Goal: Task Accomplishment & Management: Complete application form

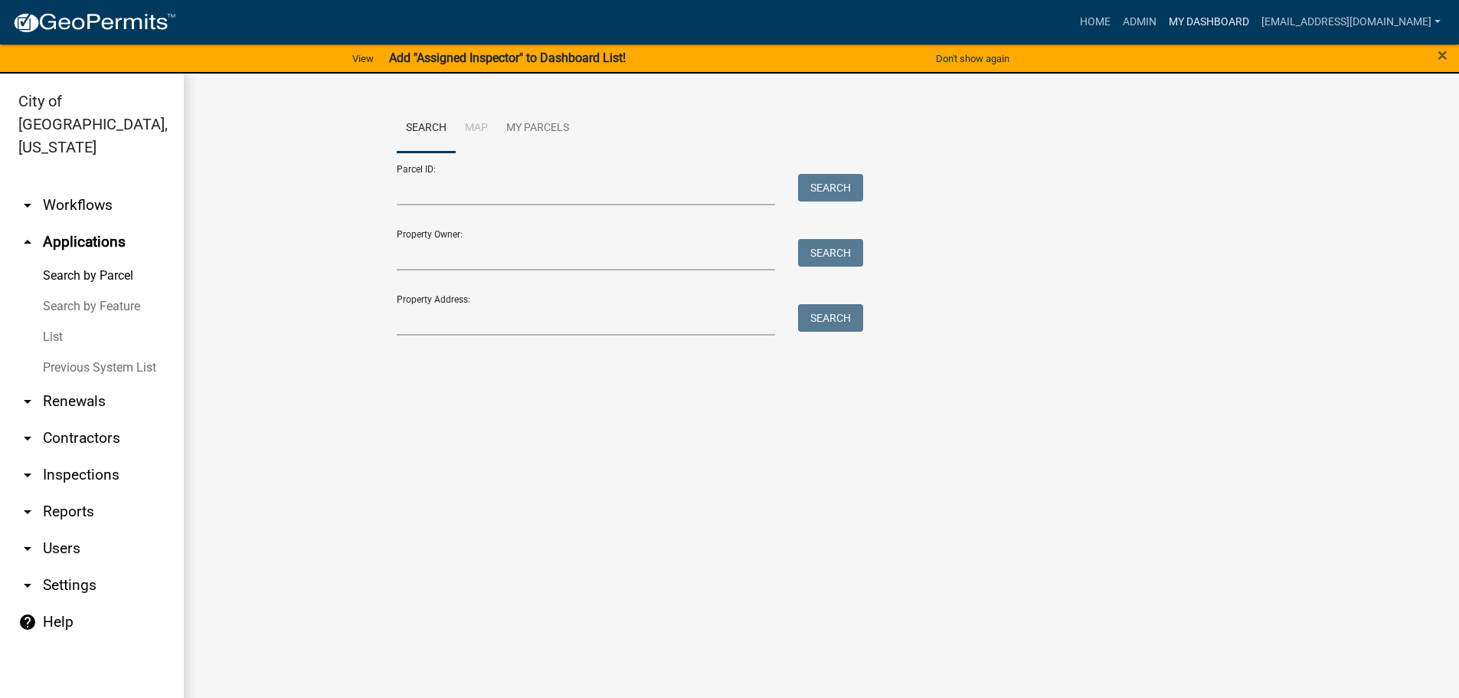
click at [1226, 13] on link "My Dashboard" at bounding box center [1208, 22] width 93 height 29
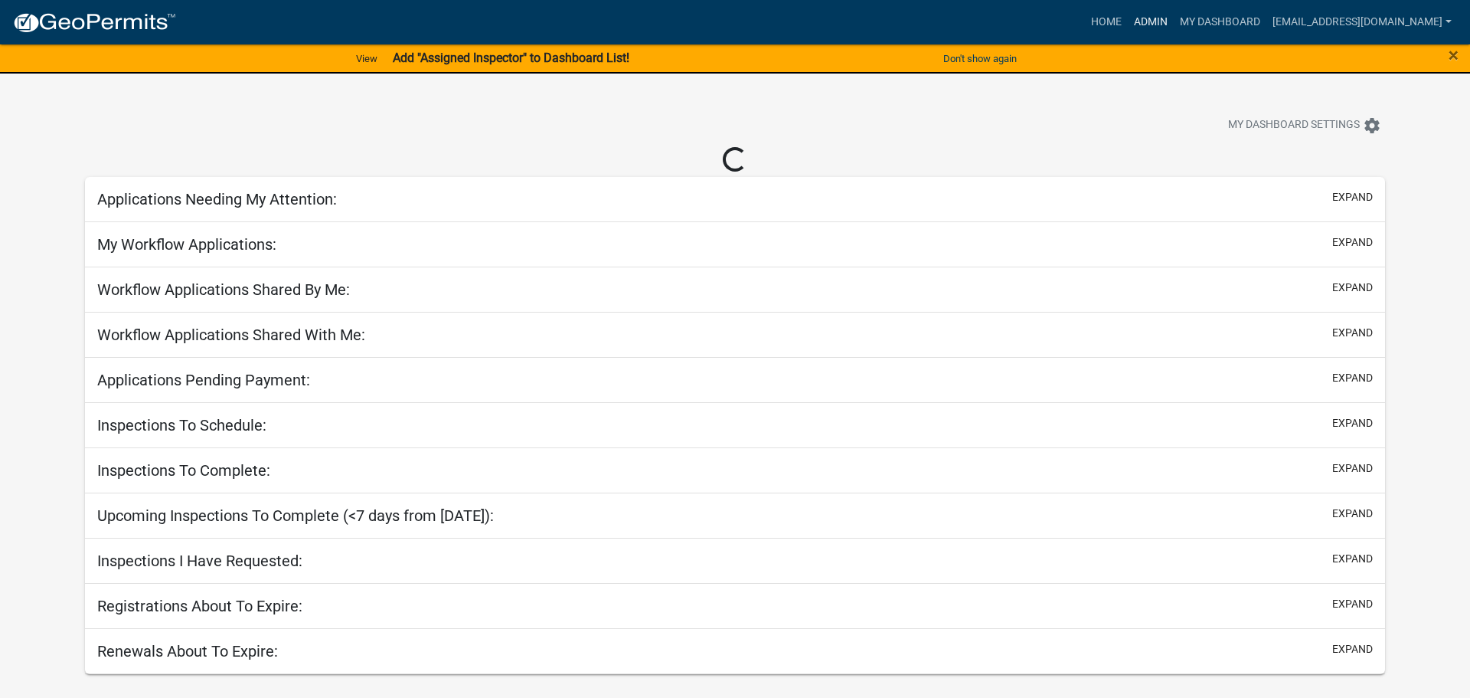
click at [1174, 19] on link "Admin" at bounding box center [1151, 22] width 46 height 29
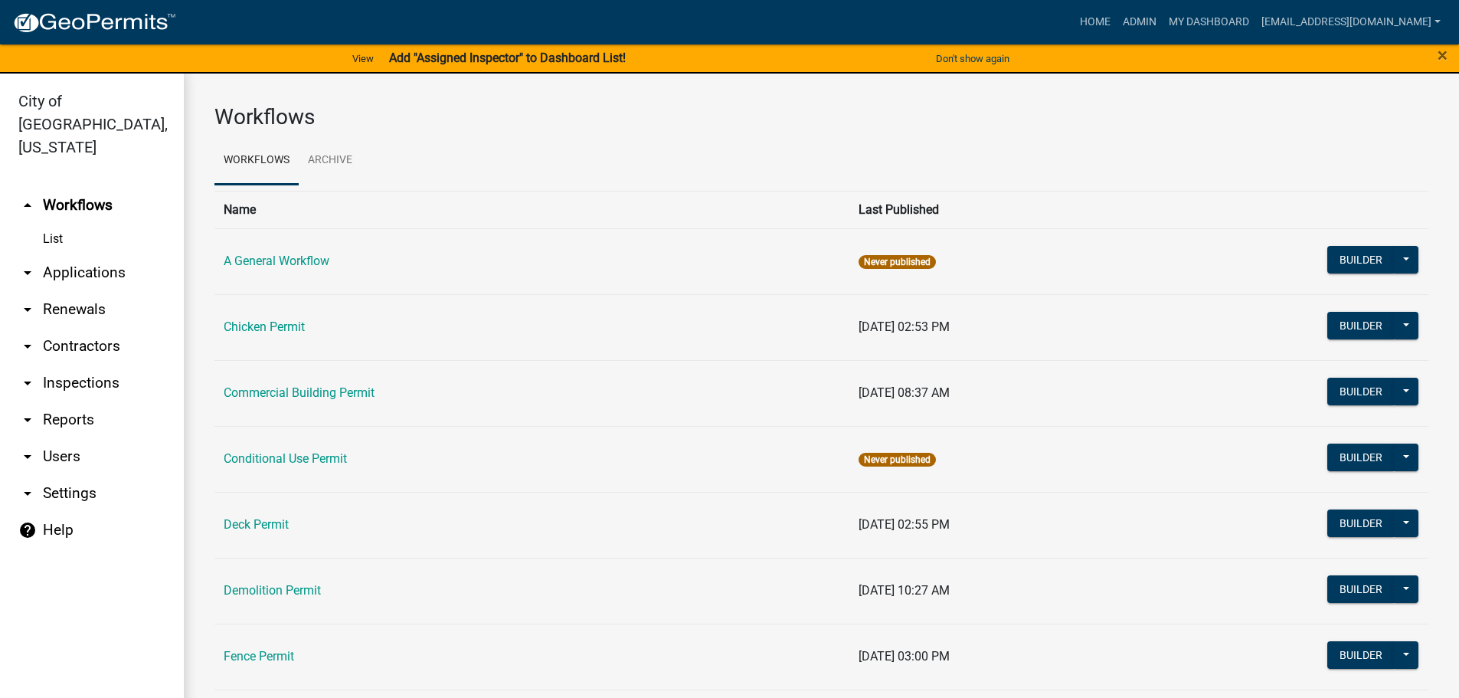
scroll to position [77, 0]
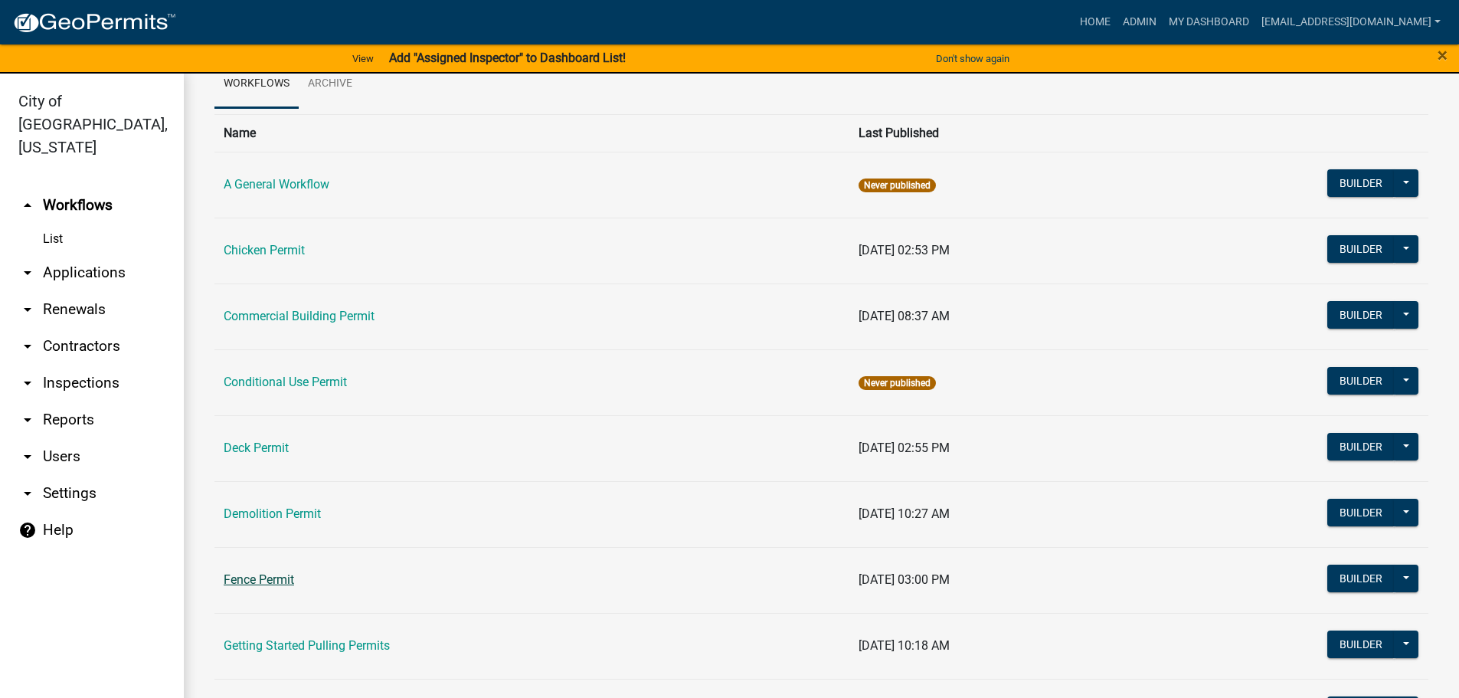
click at [273, 582] on link "Fence Permit" at bounding box center [259, 579] width 70 height 15
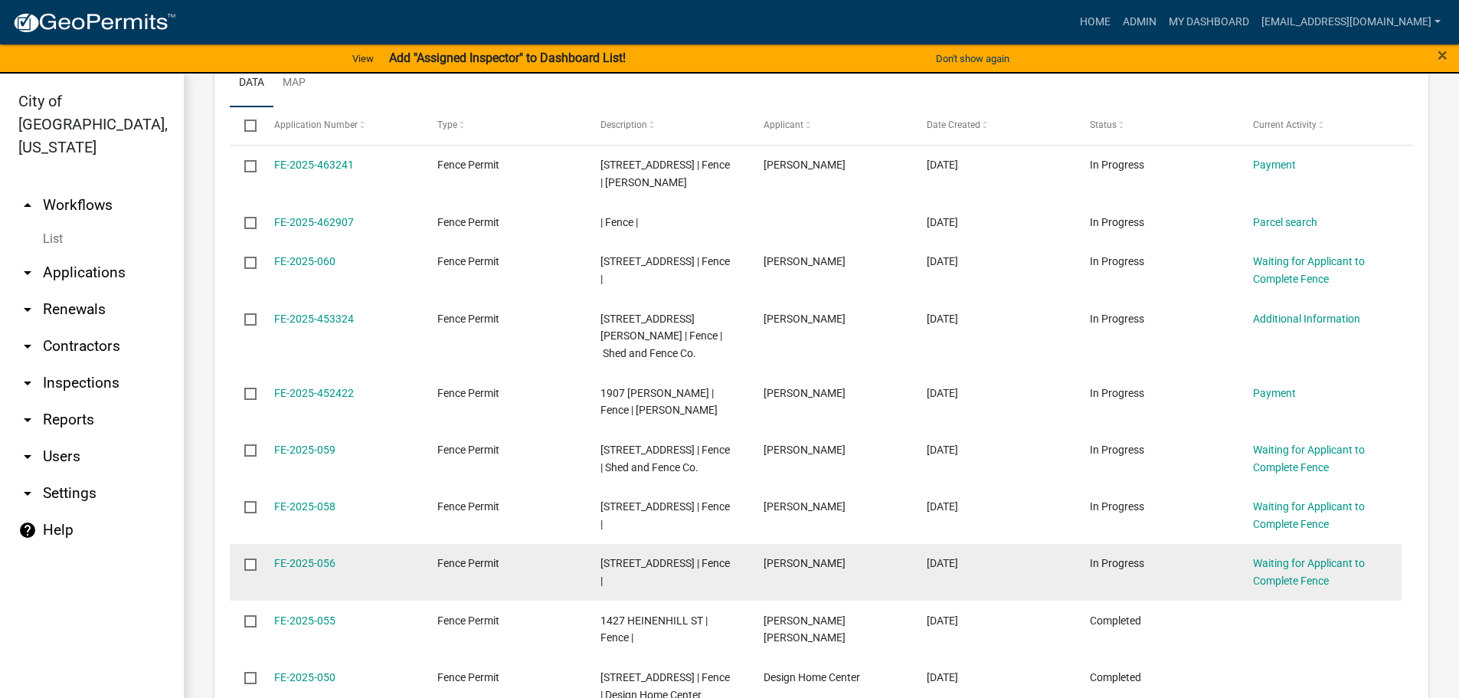
scroll to position [826, 0]
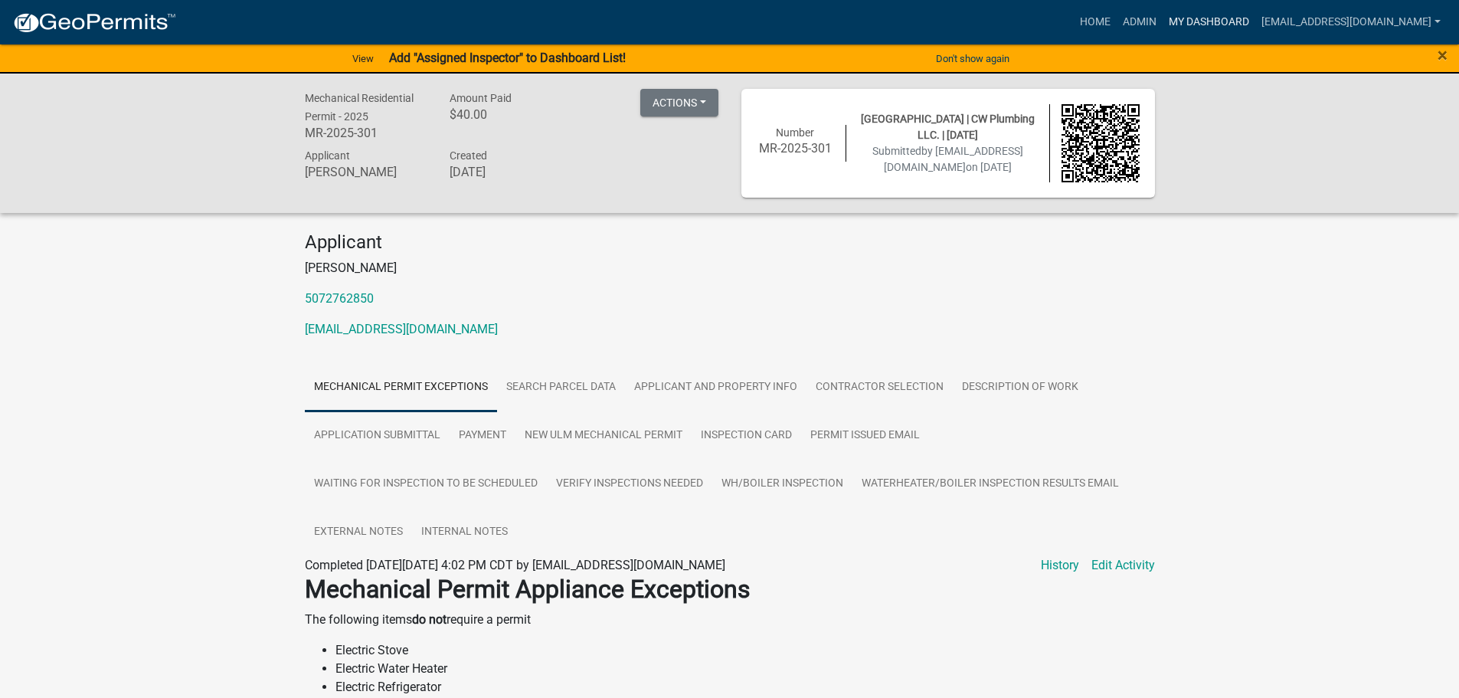
click at [1221, 25] on link "My Dashboard" at bounding box center [1208, 22] width 93 height 29
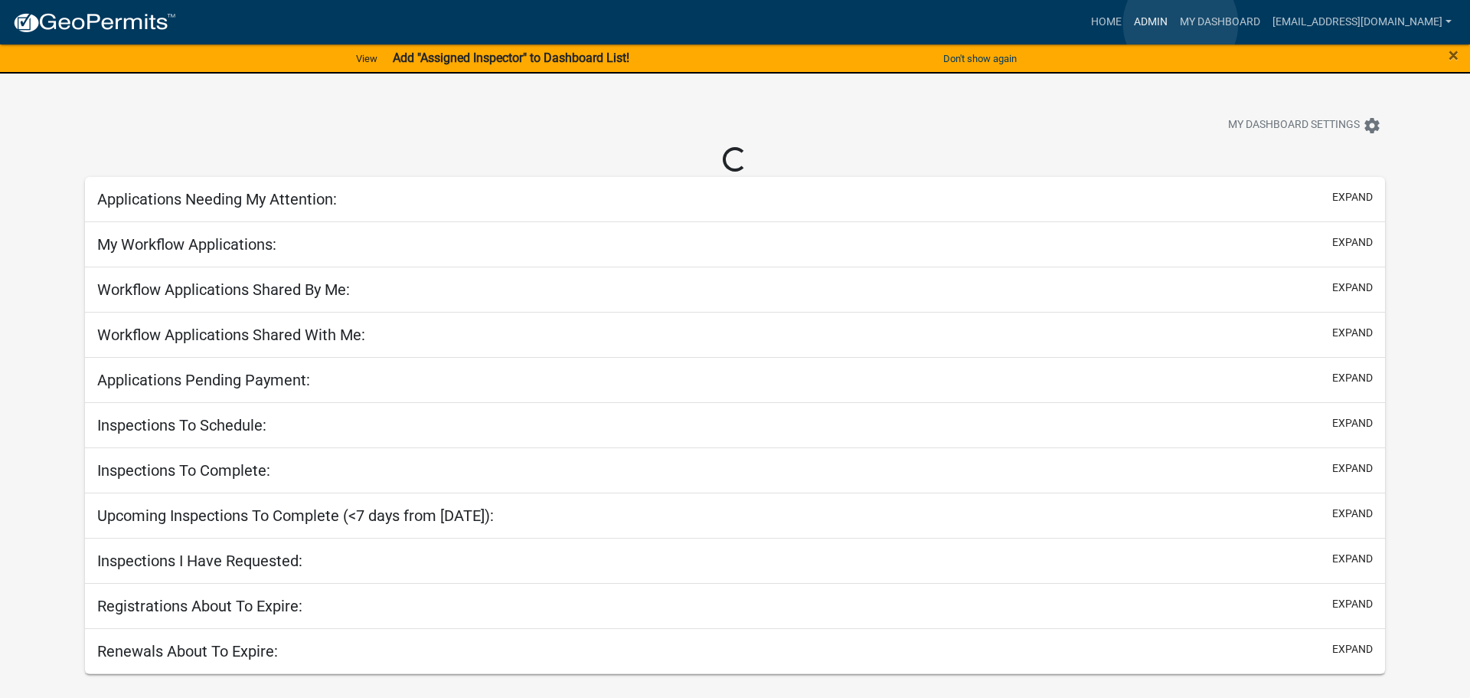
click at [1174, 24] on link "Admin" at bounding box center [1151, 22] width 46 height 29
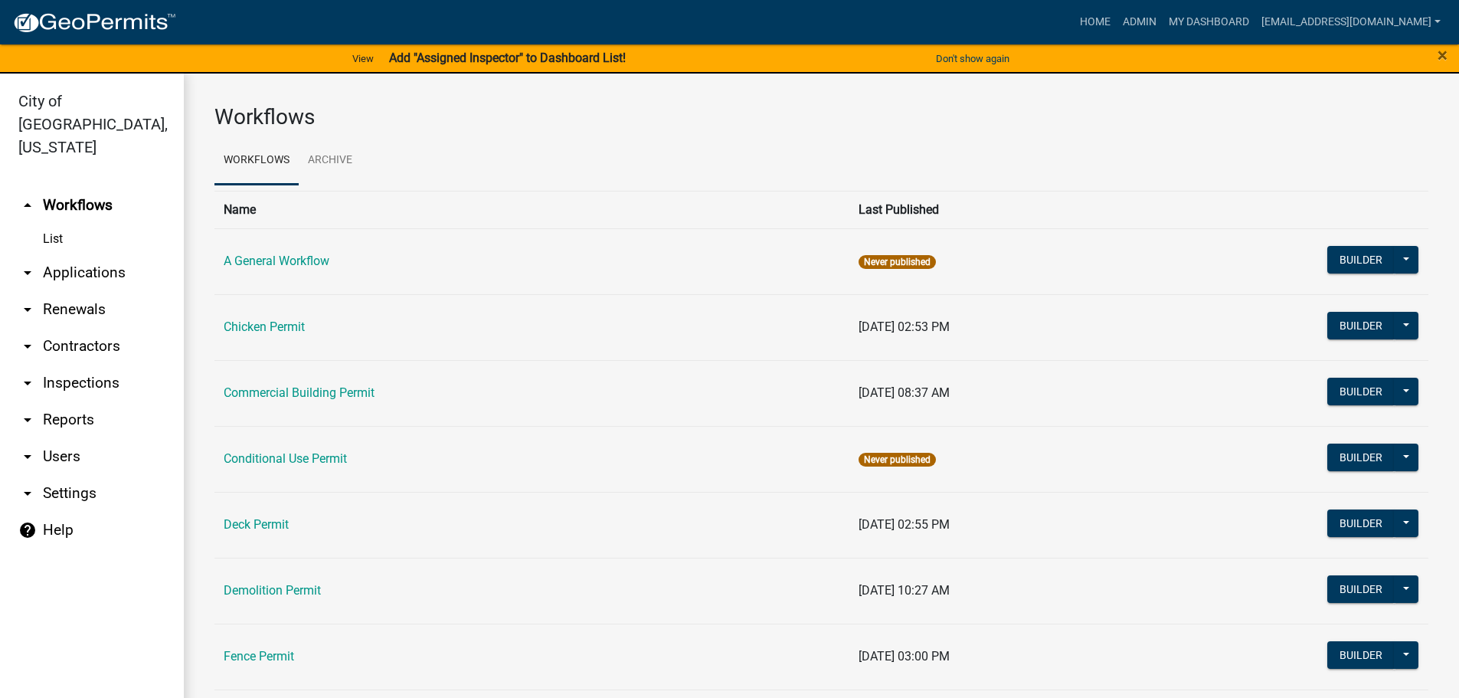
click at [90, 254] on link "arrow_drop_down Applications" at bounding box center [92, 272] width 184 height 37
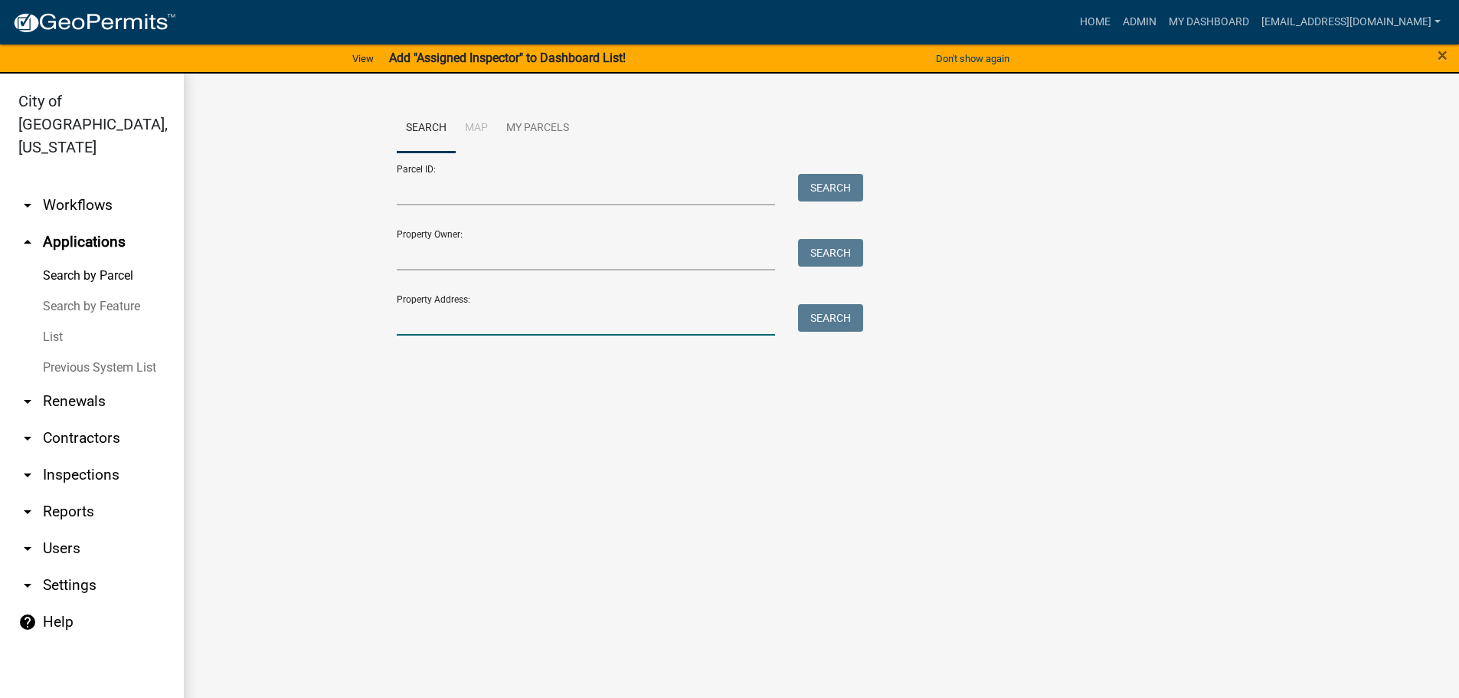
click at [456, 329] on input "Property Address:" at bounding box center [586, 319] width 379 height 31
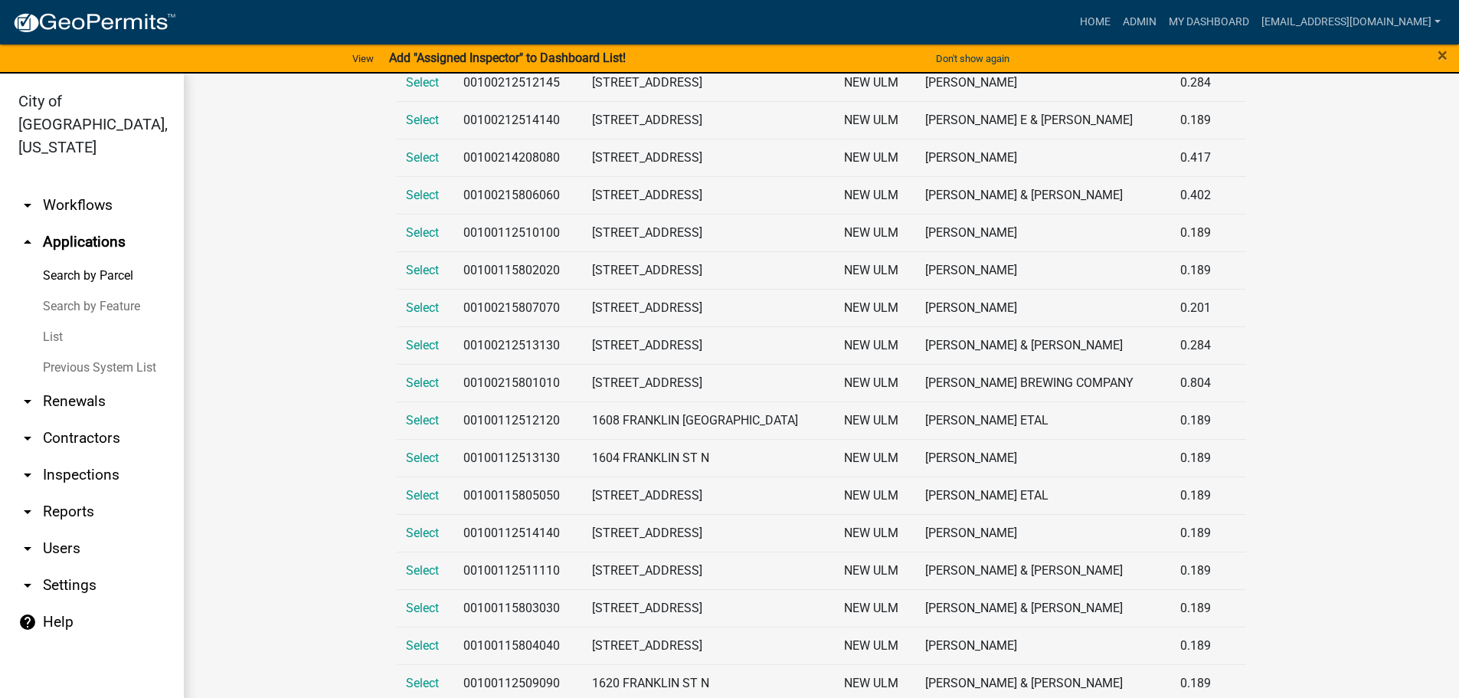
scroll to position [287, 0]
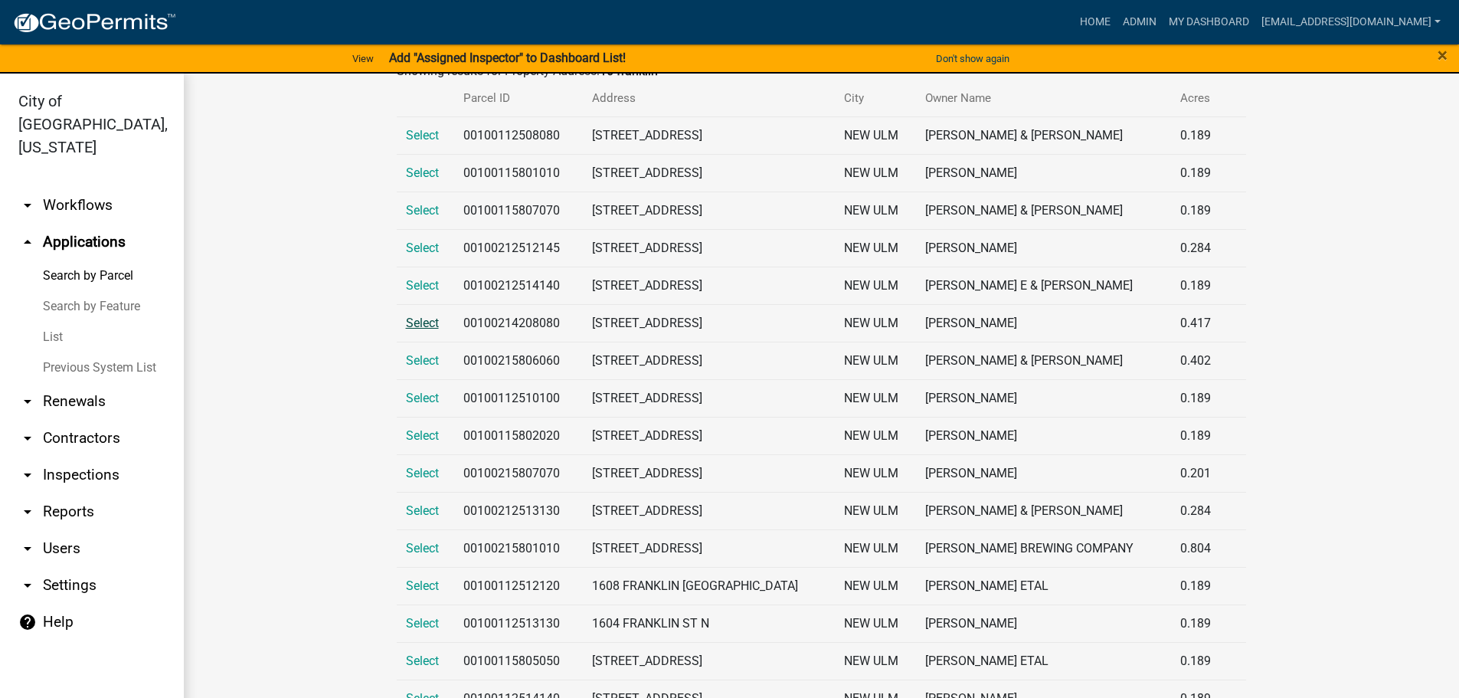
type input "16 franklin"
click at [416, 316] on span "Select" at bounding box center [422, 323] width 33 height 15
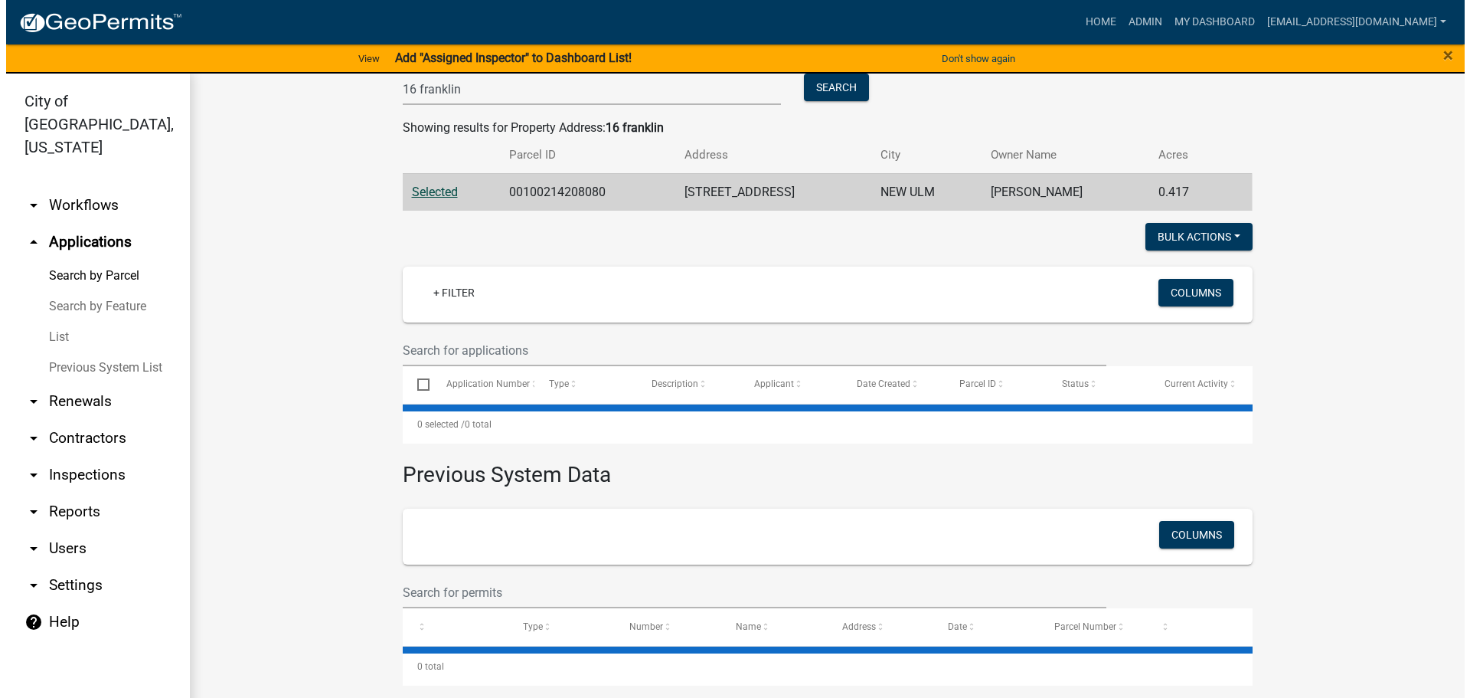
scroll to position [287, 0]
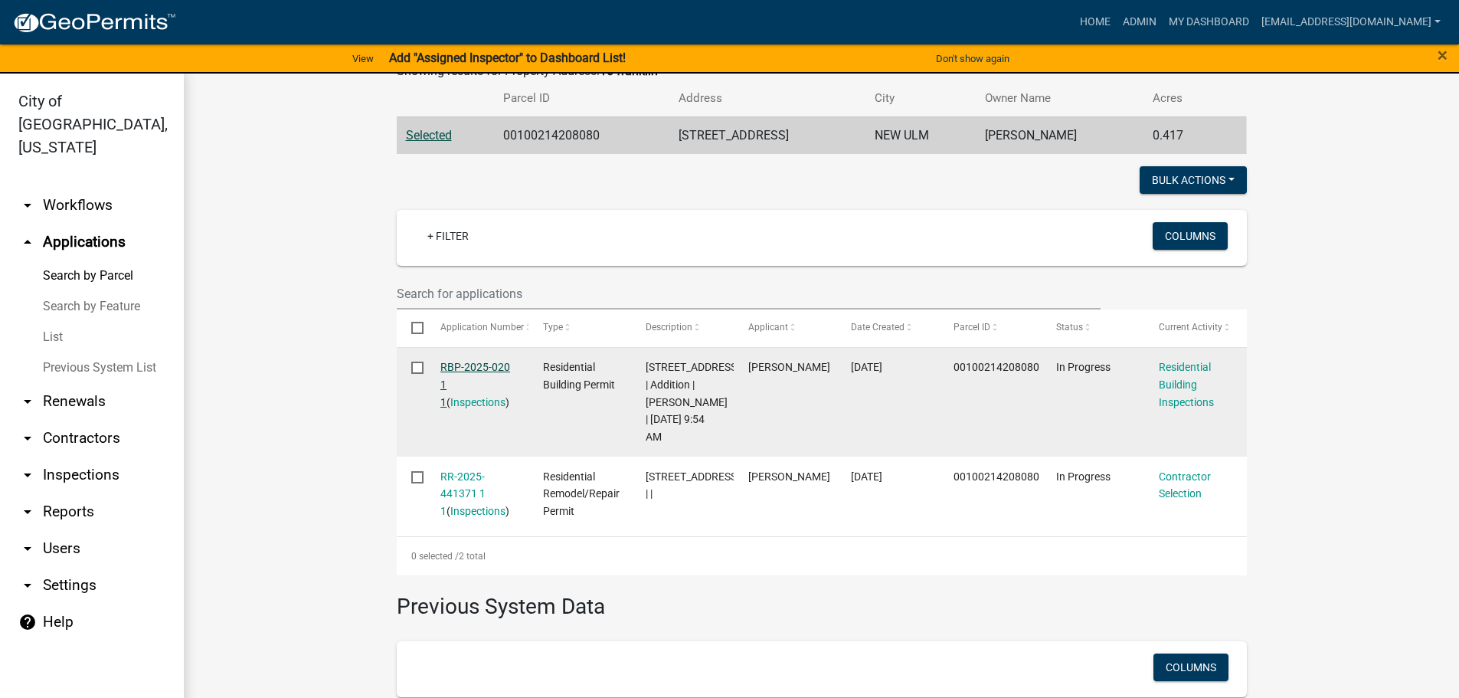
click at [472, 365] on link "RBP-2025-020 1 1" at bounding box center [475, 384] width 70 height 47
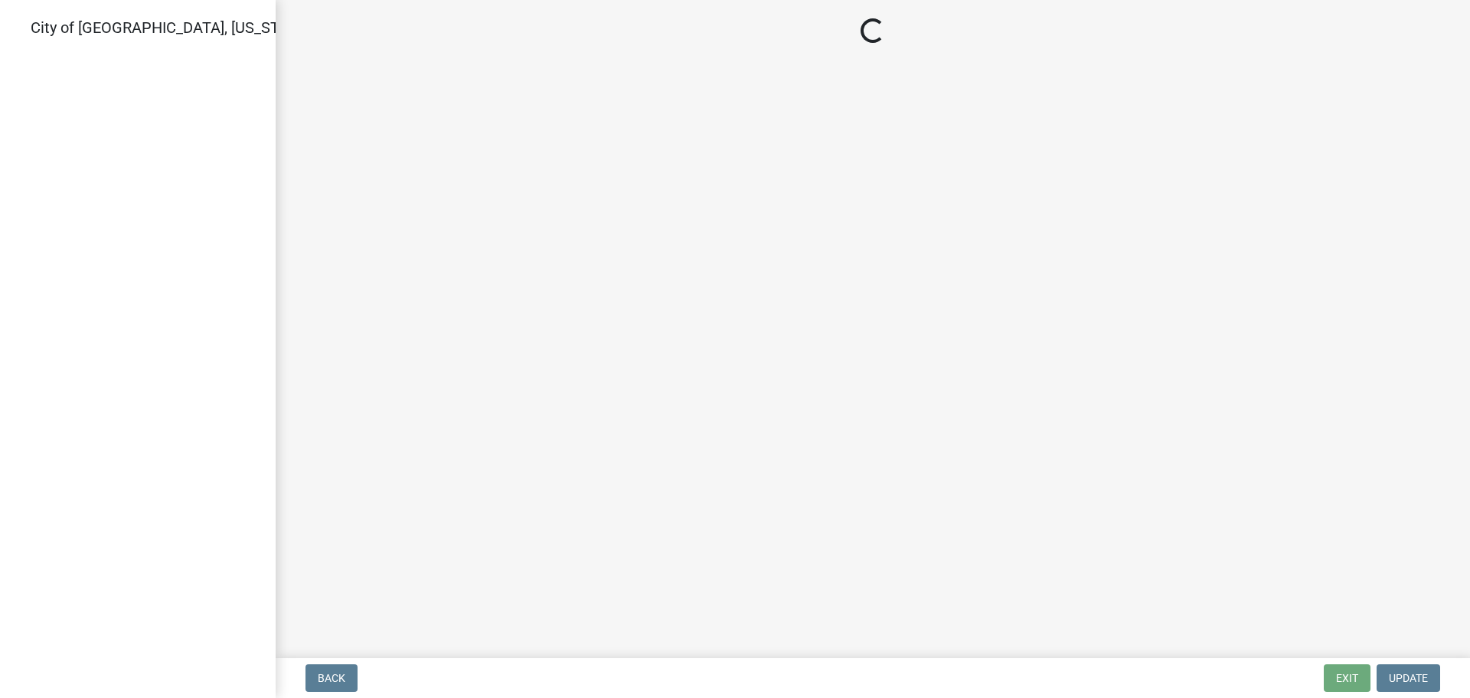
select select "805d55ac-e238-4e04-8f8e-acc067f36c3e"
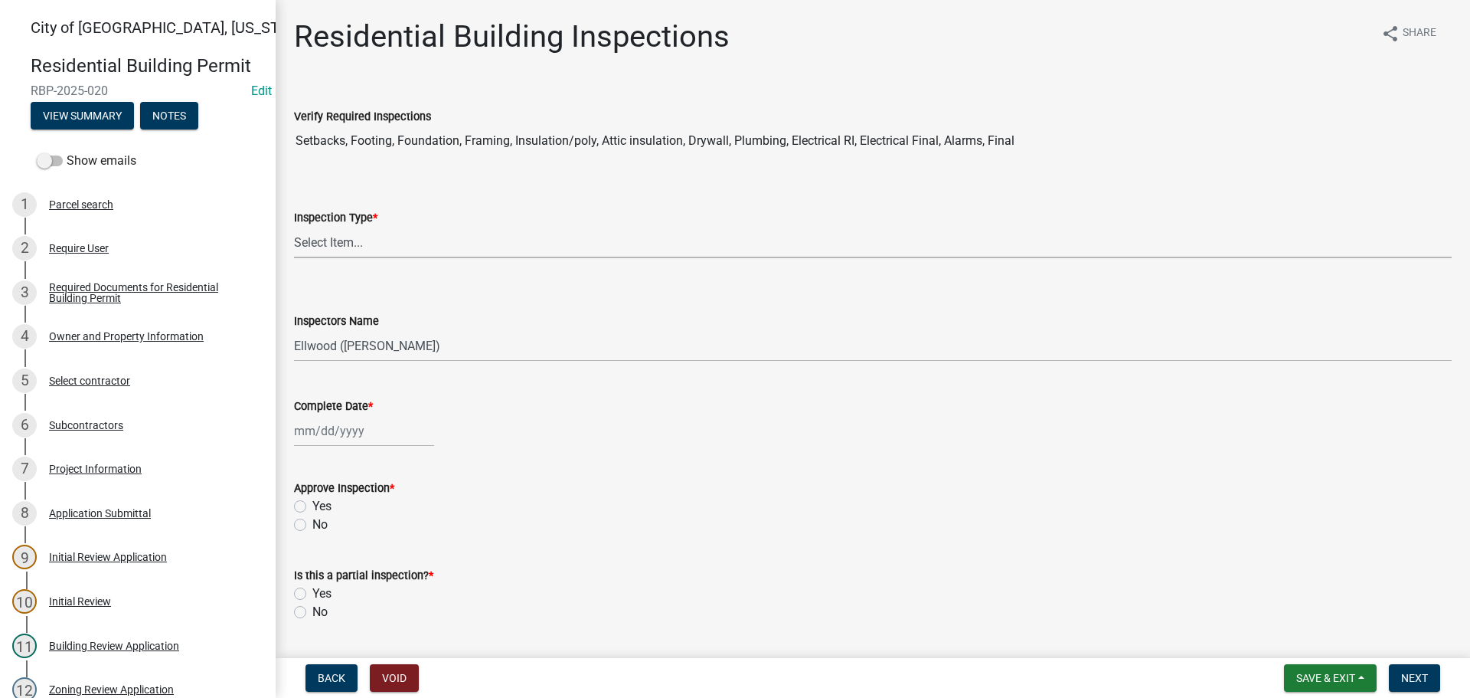
click at [314, 227] on select "Select Item... None All Inspections Required Energy Code Certificate Setback/So…" at bounding box center [873, 242] width 1158 height 31
click at [294, 227] on select "Select Item... None All Inspections Required Energy Code Certificate Setback/So…" at bounding box center [873, 242] width 1158 height 31
select select "837b626f-f685-4417-a092-201fe977a036"
click at [342, 350] on select "Select Item... Ellwood (Ellwood Zabel) mikep@newulmmn.gov (Mike Pautzke)" at bounding box center [873, 345] width 1158 height 31
select select "cd72df13-1819-4c17-818e-bd68a66556fb"
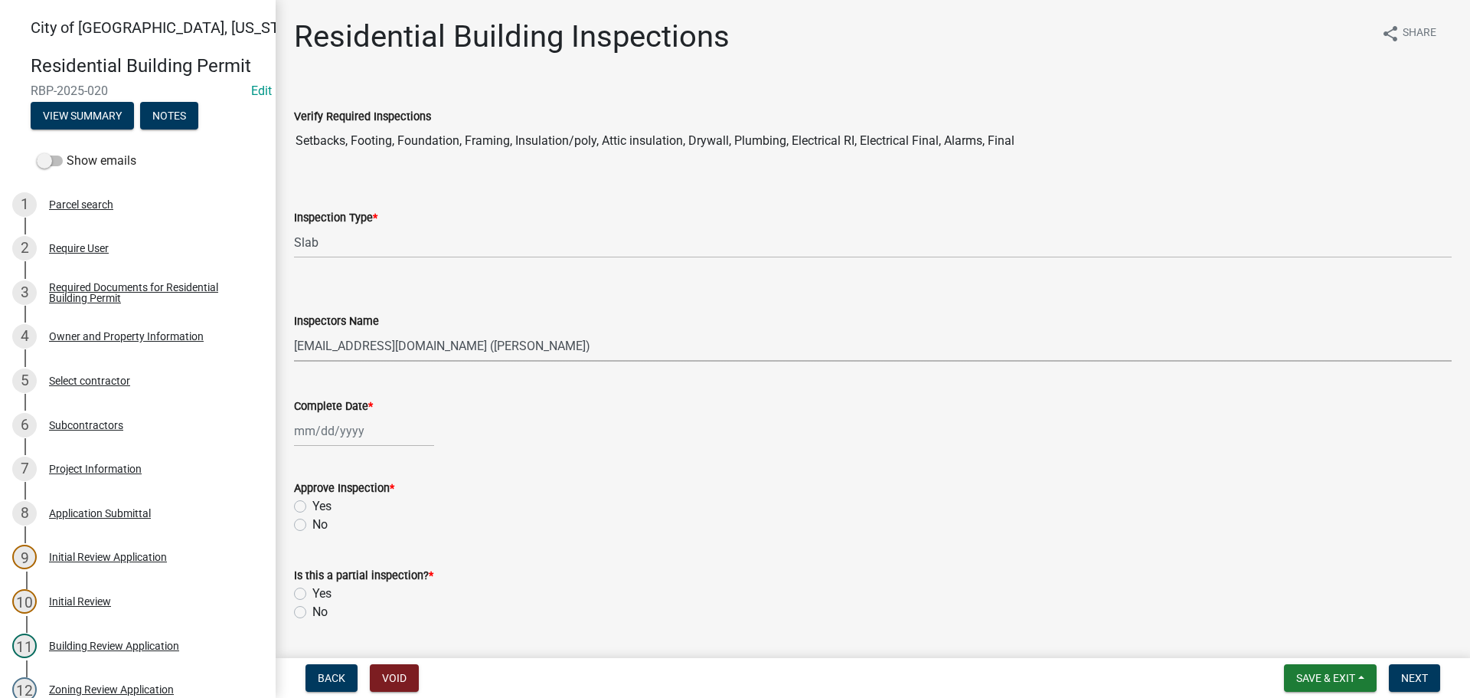
click at [294, 330] on select "Select Item... Ellwood (Ellwood Zabel) mikep@newulmmn.gov (Mike Pautzke)" at bounding box center [873, 345] width 1158 height 31
select select "8"
select select "2025"
click at [336, 437] on div "Jan Feb Mar Apr May Jun Jul Aug Sep Oct Nov Dec 1525 1526 1527 1528 1529 1530 1…" at bounding box center [364, 430] width 140 height 31
click at [384, 531] on div "7" at bounding box center [383, 537] width 25 height 25
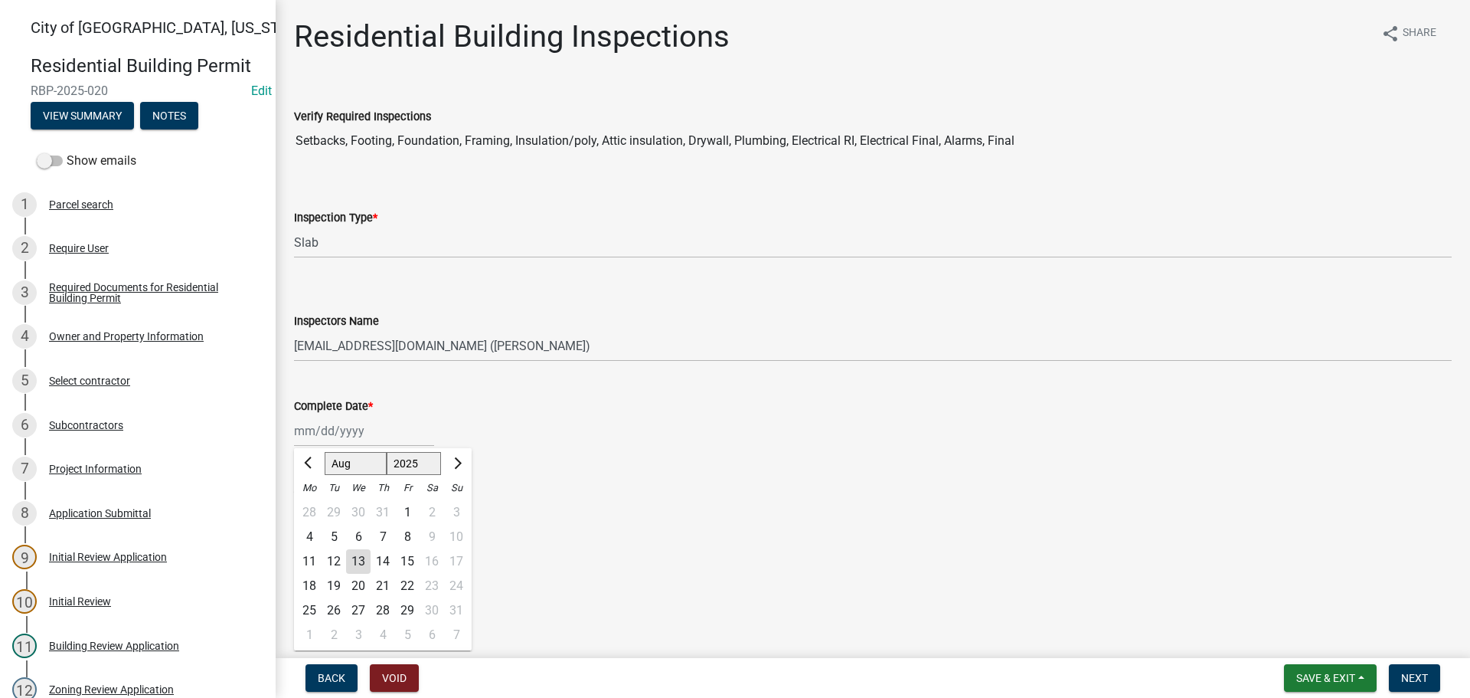
type input "08/07/2025"
click at [312, 509] on label "Yes" at bounding box center [321, 506] width 19 height 18
click at [312, 507] on input "Yes" at bounding box center [317, 502] width 10 height 10
radio input "true"
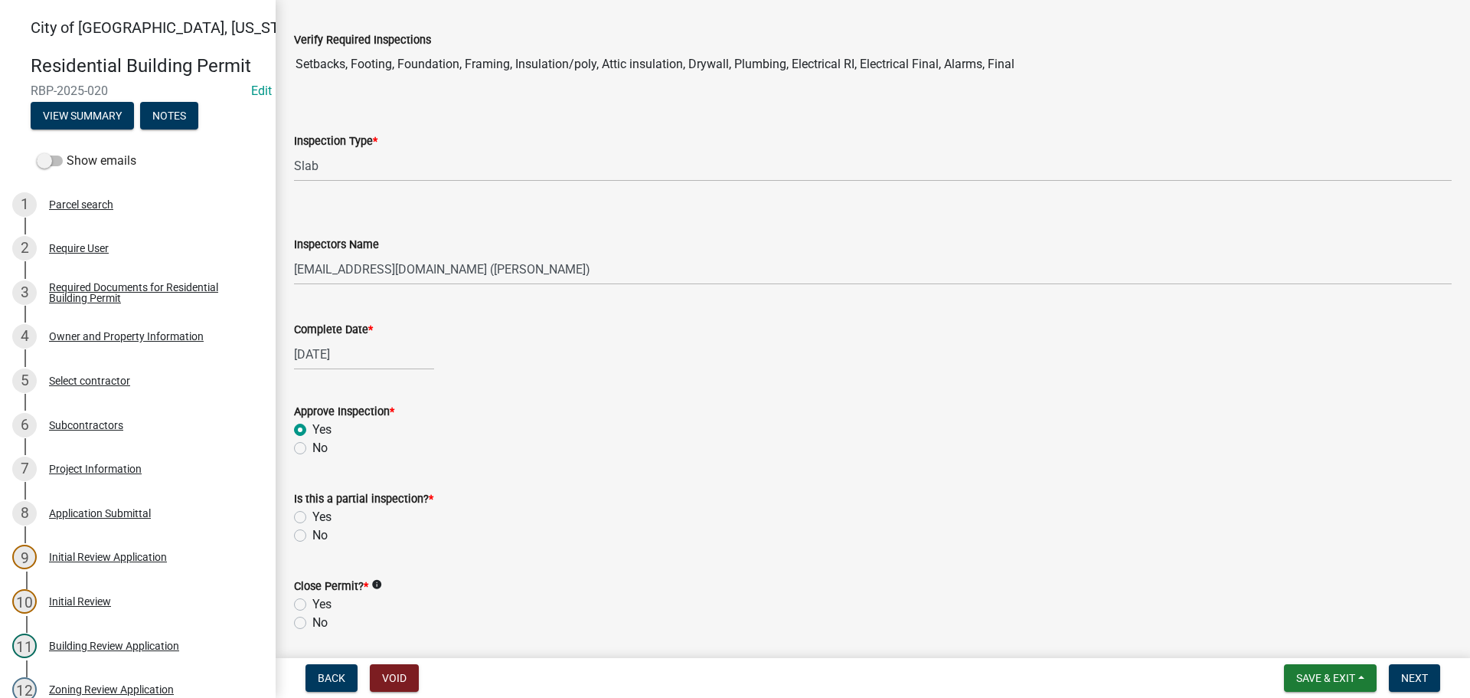
click at [312, 533] on label "No" at bounding box center [319, 535] width 15 height 18
click at [312, 533] on input "No" at bounding box center [317, 531] width 10 height 10
radio input "true"
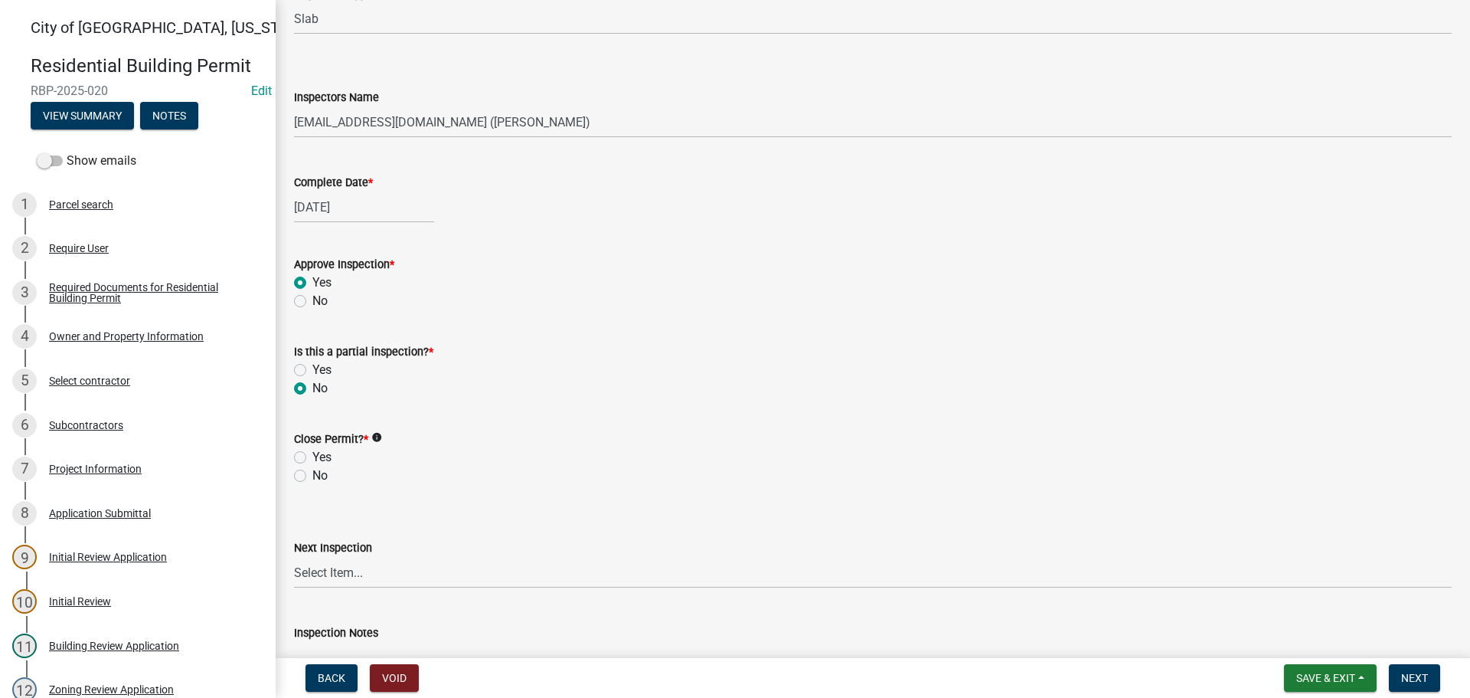
scroll to position [230, 0]
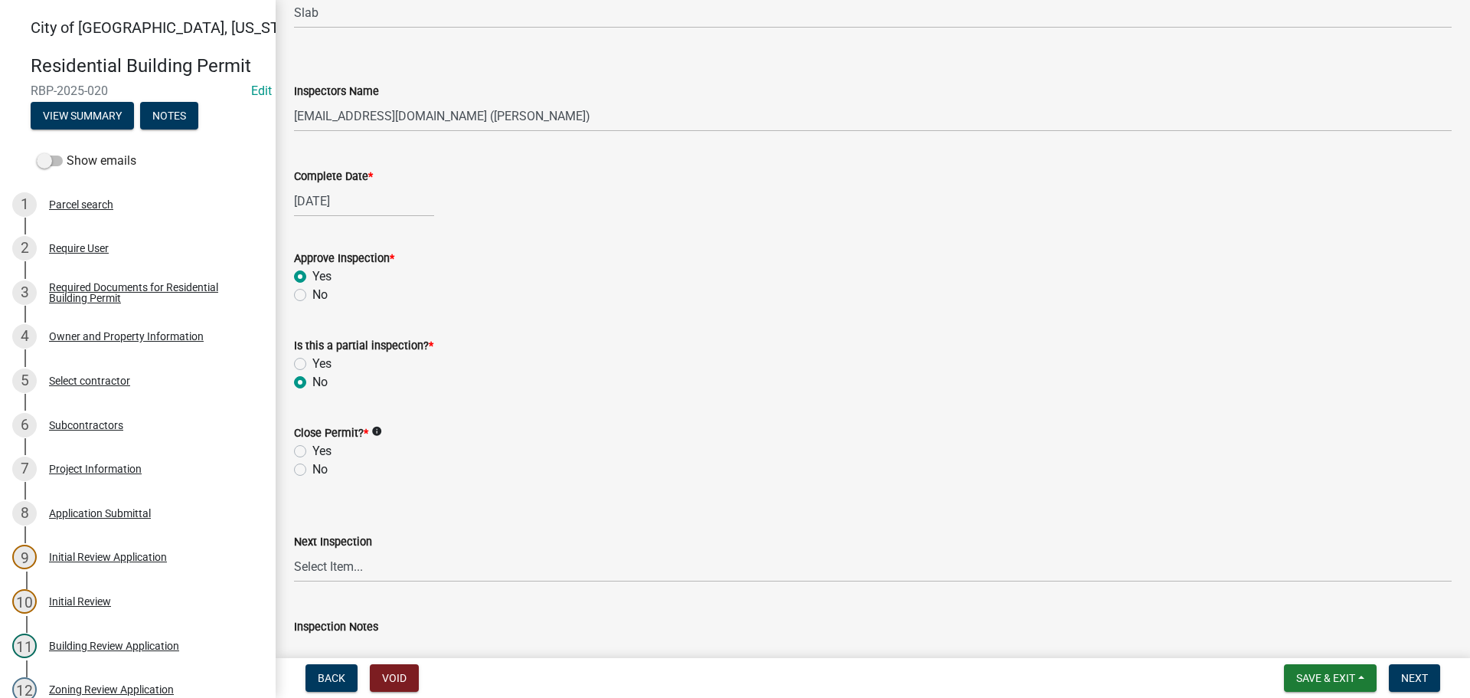
click at [312, 469] on label "No" at bounding box center [319, 469] width 15 height 18
click at [312, 469] on input "No" at bounding box center [317, 465] width 10 height 10
radio input "true"
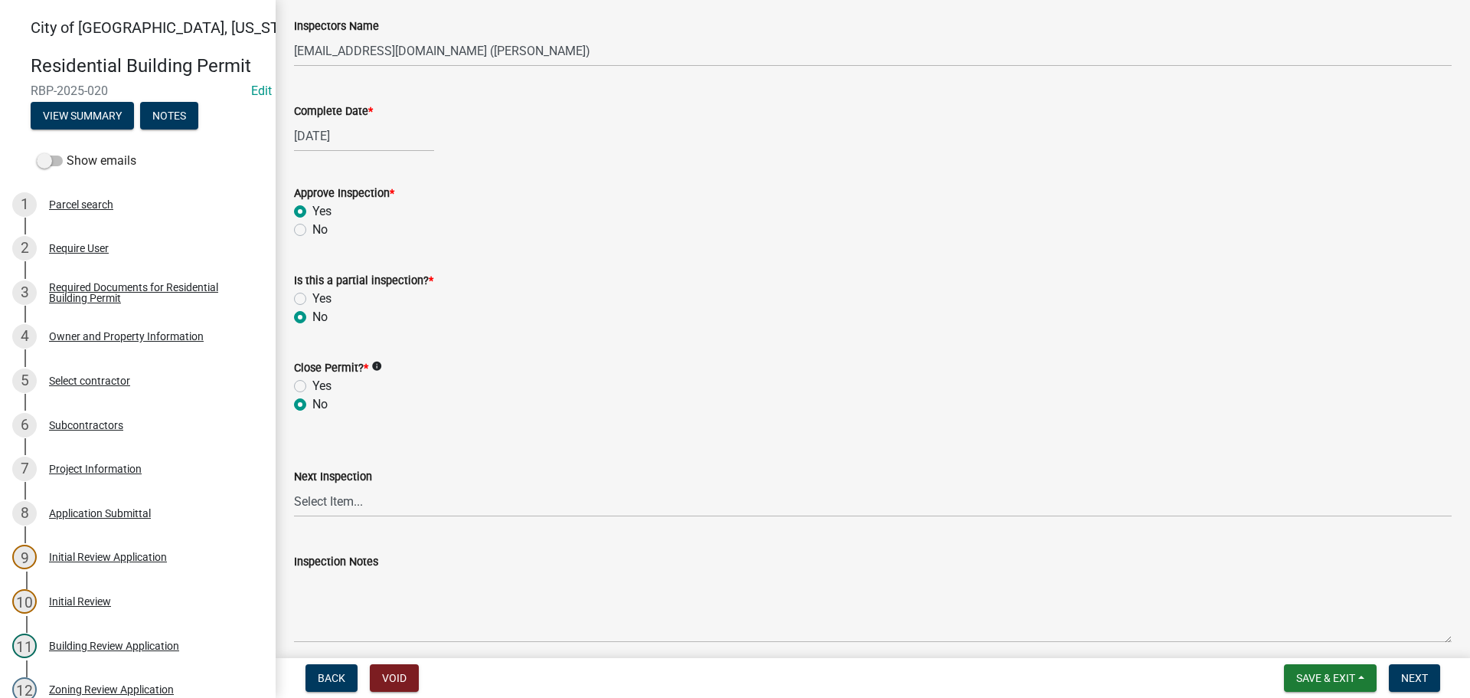
scroll to position [383, 0]
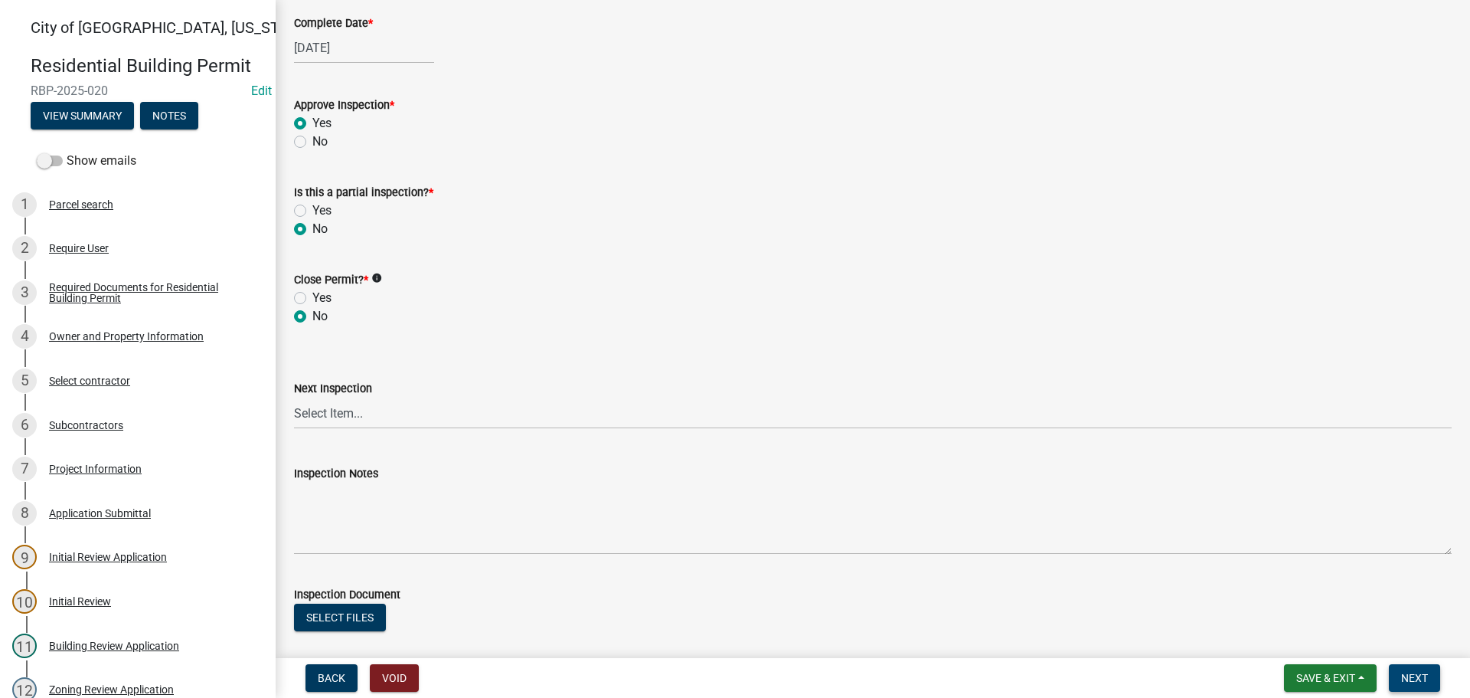
click at [1421, 666] on button "Next" at bounding box center [1414, 678] width 51 height 28
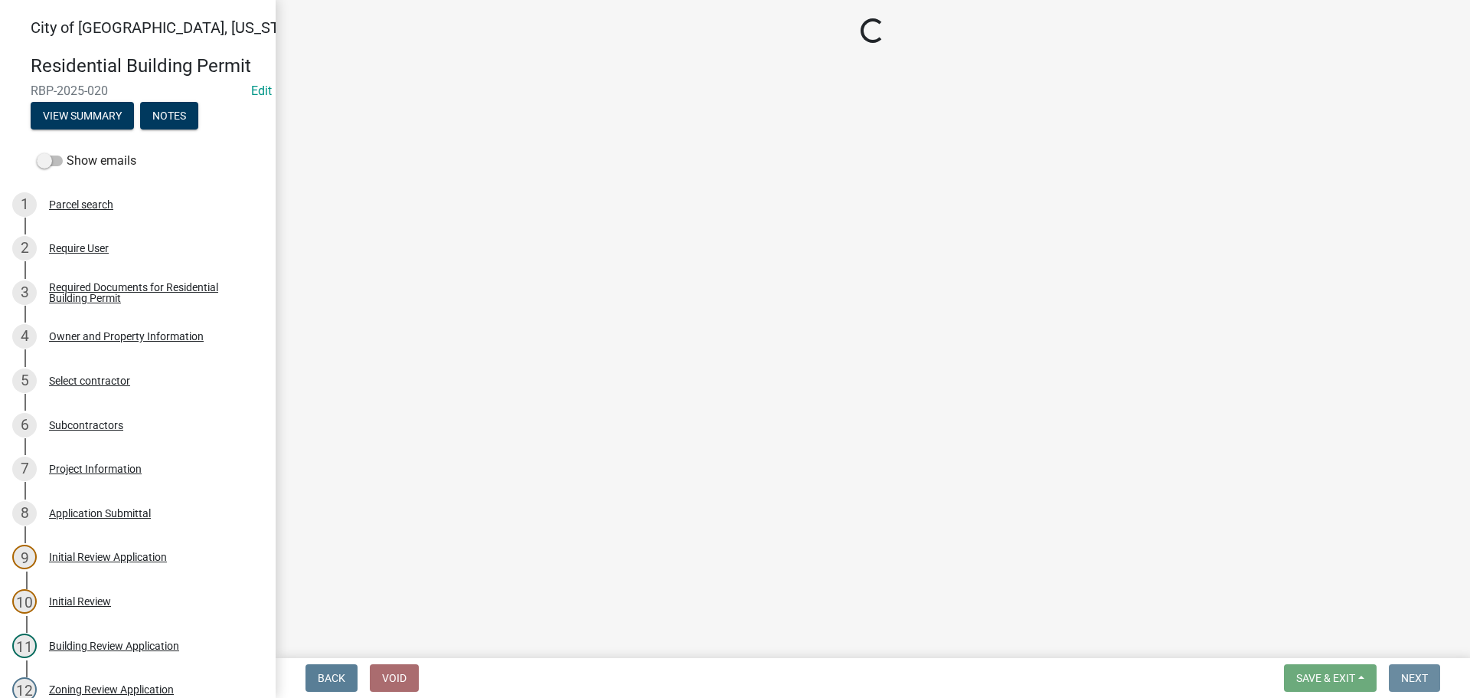
scroll to position [0, 0]
select select "805d55ac-e238-4e04-8f8e-acc067f36c3e"
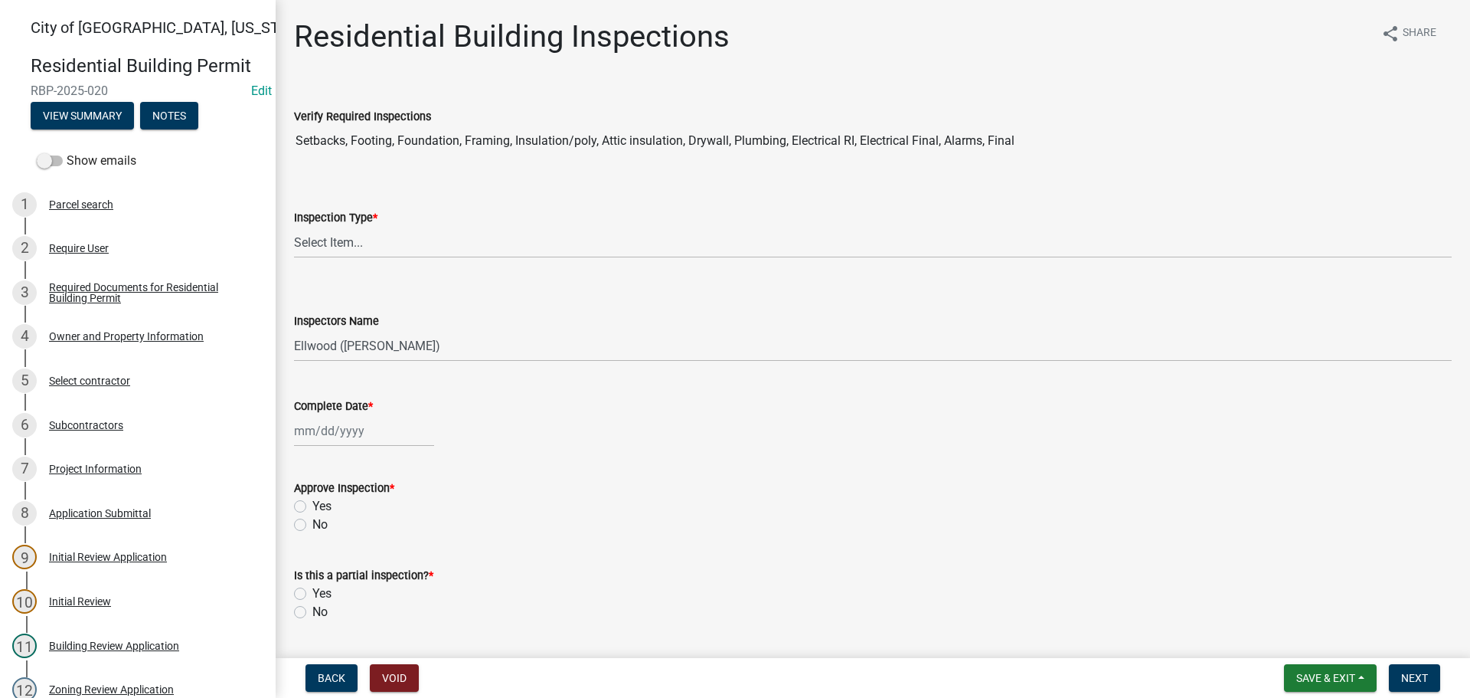
select select "805d55ac-e238-4e04-8f8e-acc067f36c3e"
click at [1336, 672] on span "Save & Exit" at bounding box center [1325, 678] width 59 height 12
click at [1312, 646] on button "Save & Exit" at bounding box center [1315, 638] width 123 height 37
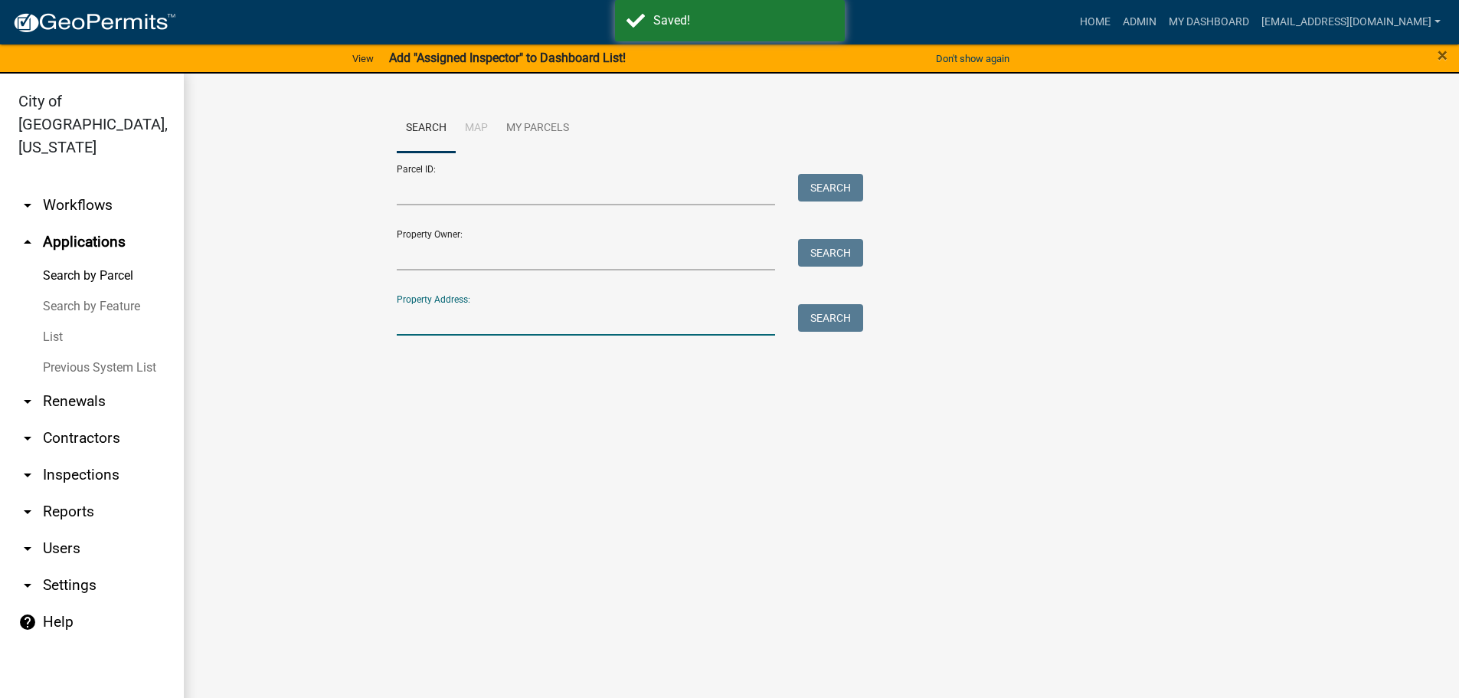
click at [431, 330] on input "Property Address:" at bounding box center [586, 319] width 379 height 31
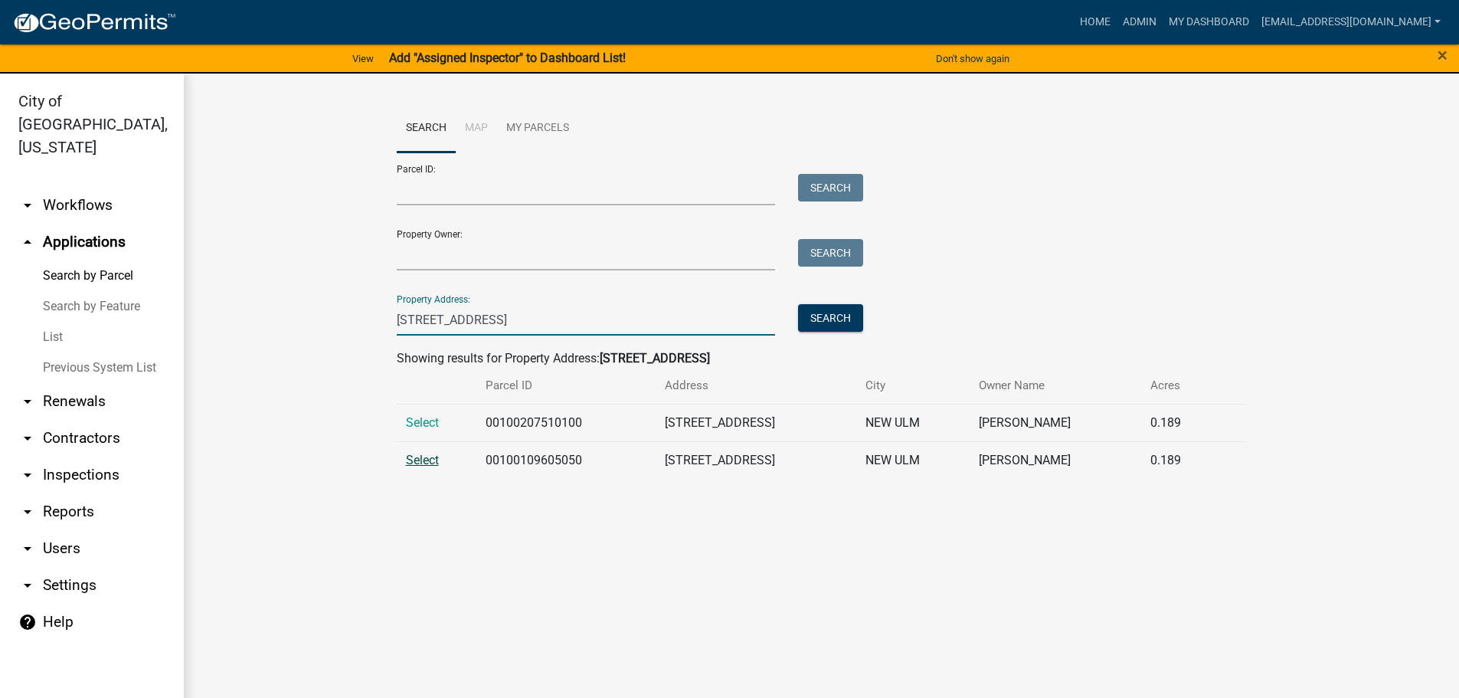
type input "917 broadway"
click at [434, 456] on span "Select" at bounding box center [422, 460] width 33 height 15
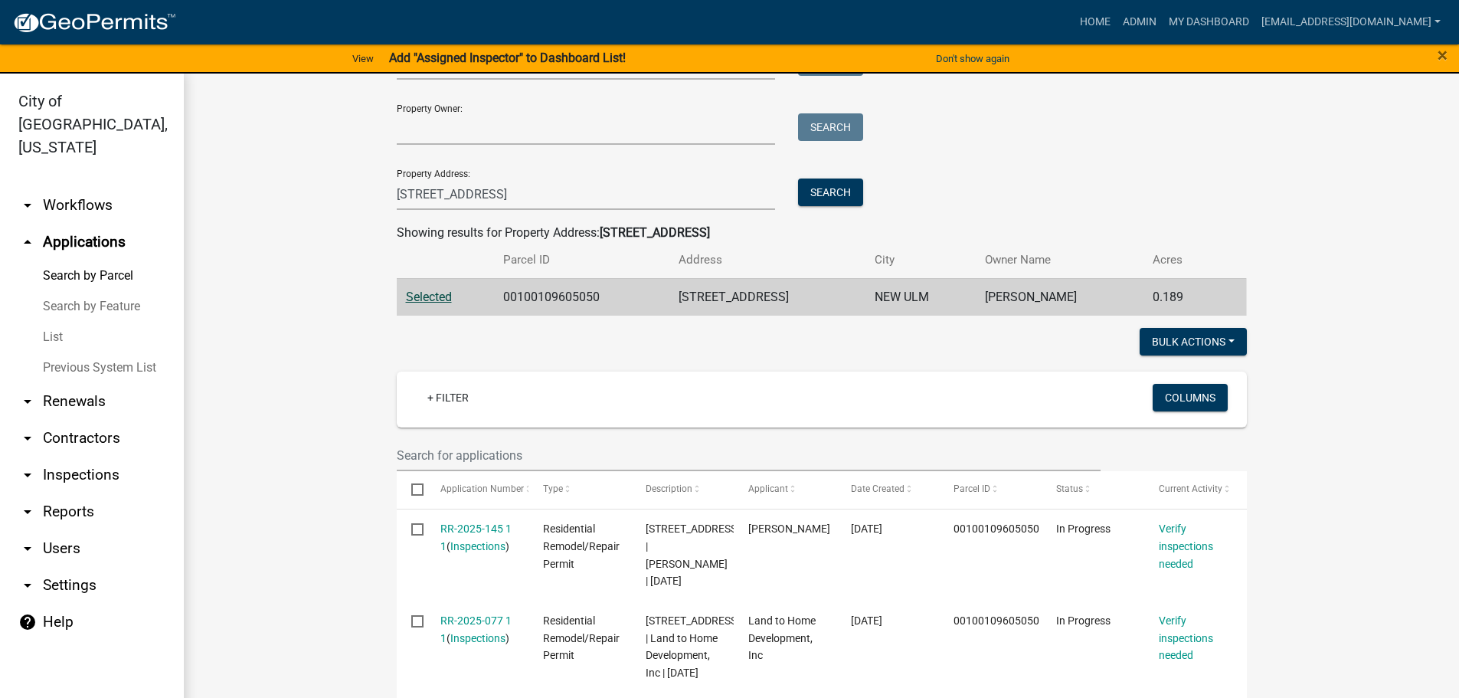
scroll to position [153, 0]
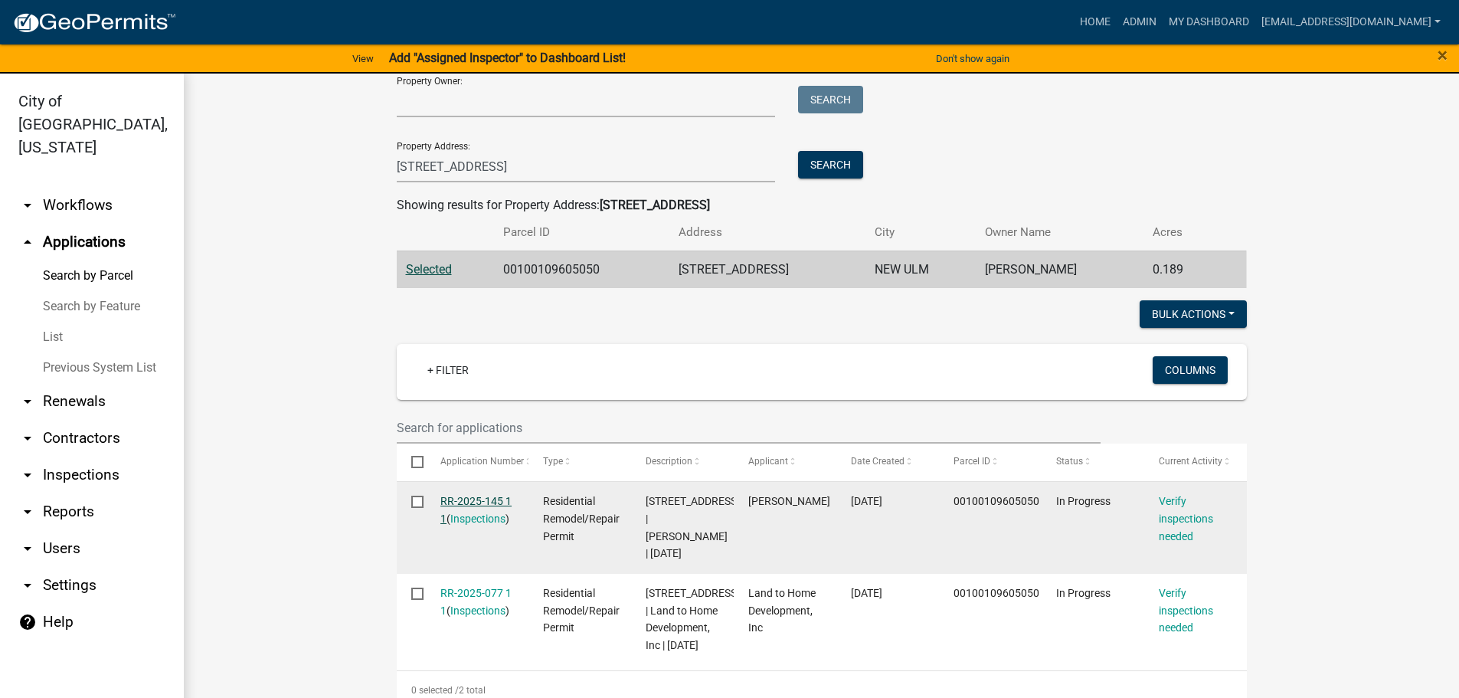
click at [464, 498] on link "RR-2025-145 1 1" at bounding box center [475, 510] width 71 height 30
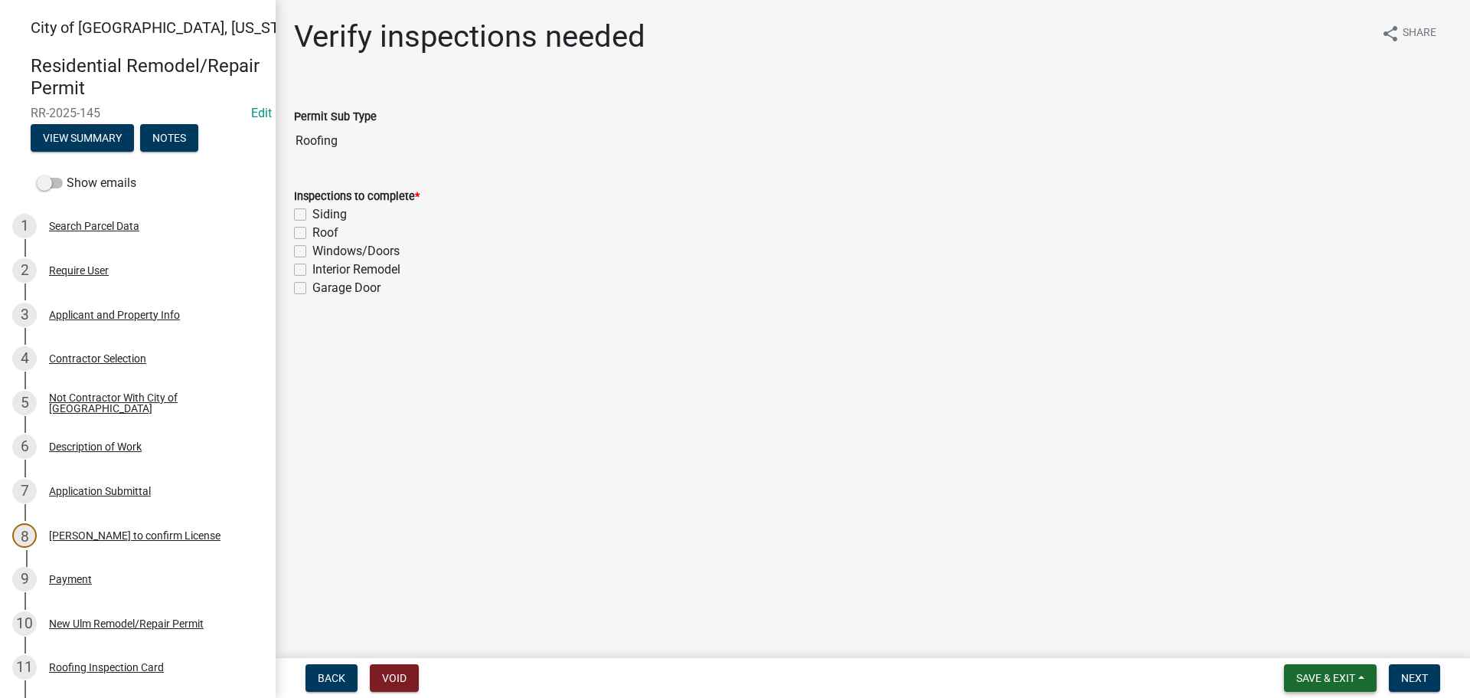
click at [1343, 672] on span "Save & Exit" at bounding box center [1325, 678] width 59 height 12
click at [1303, 636] on button "Save & Exit" at bounding box center [1315, 638] width 123 height 37
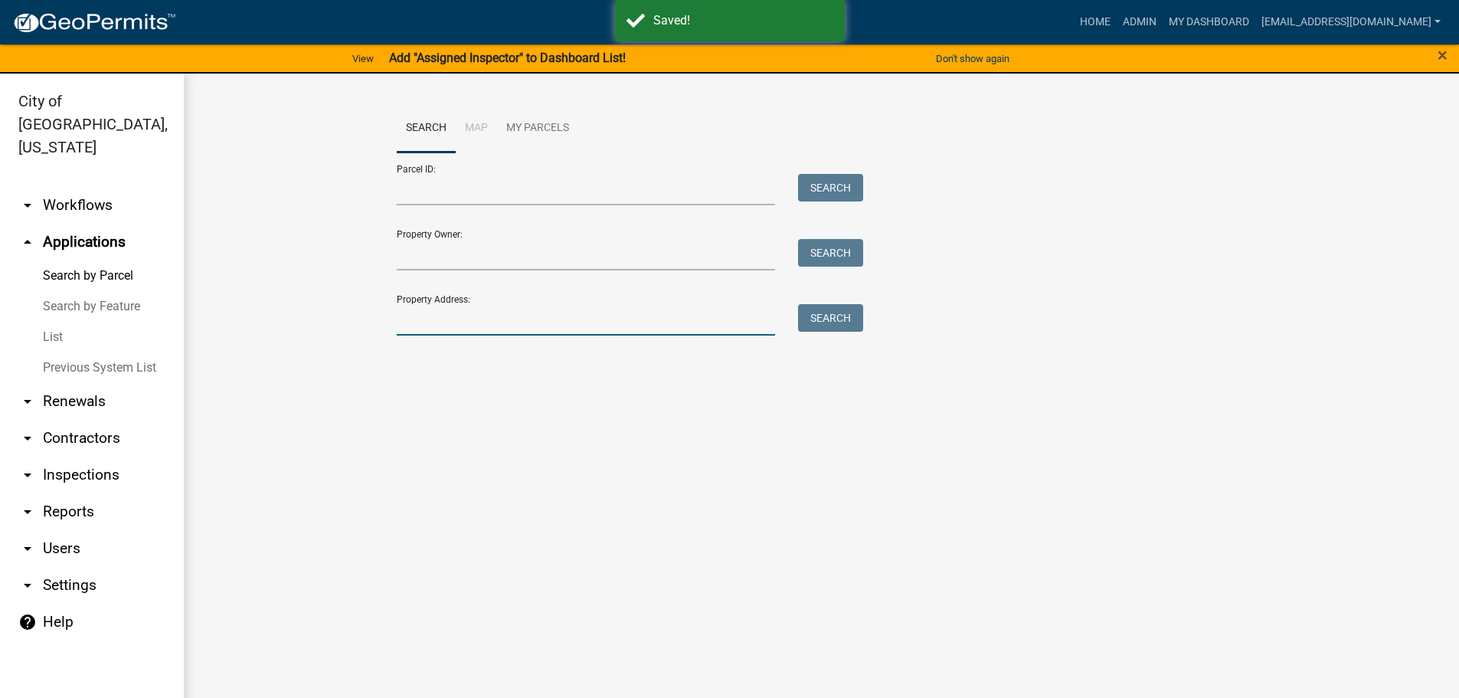
click at [443, 325] on input "Property Address:" at bounding box center [586, 319] width 379 height 31
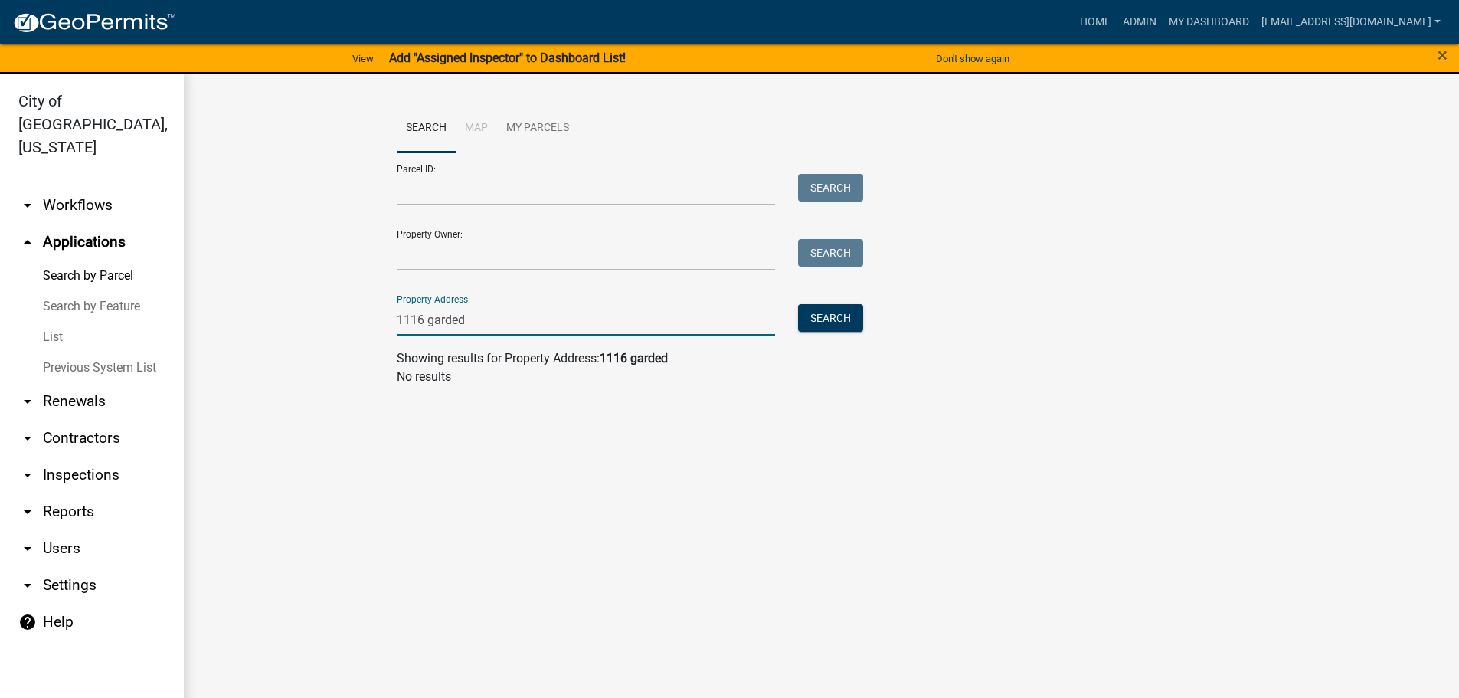
click at [472, 326] on input "1116 garded" at bounding box center [586, 319] width 379 height 31
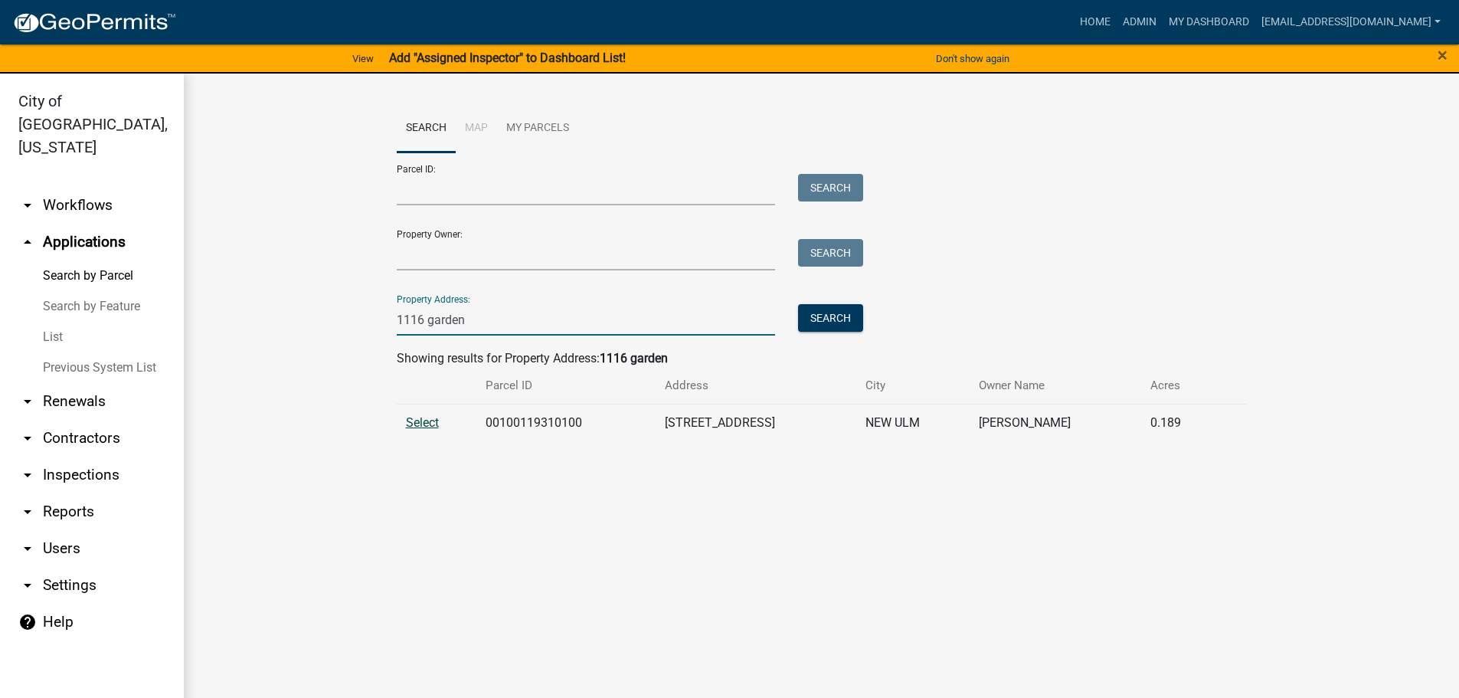
type input "1116 garden"
click at [413, 415] on span "Select" at bounding box center [422, 422] width 33 height 15
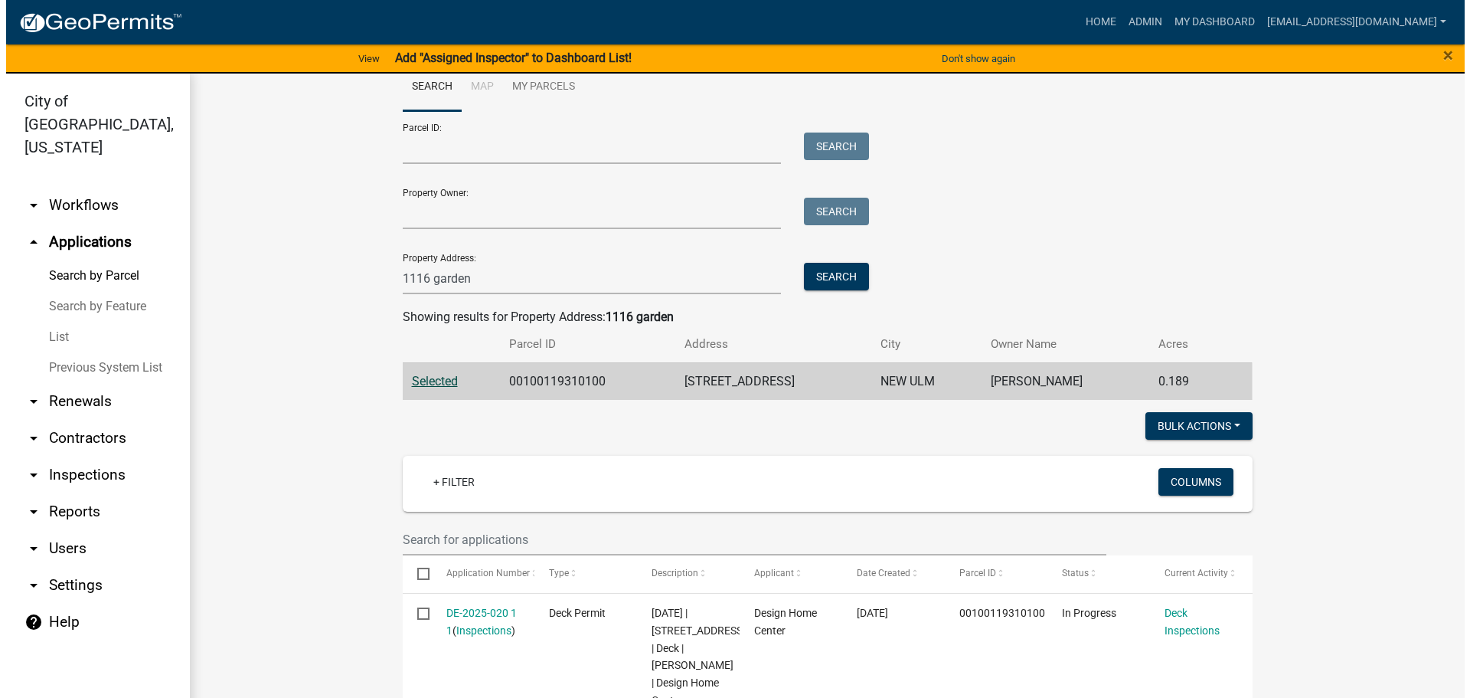
scroll to position [77, 0]
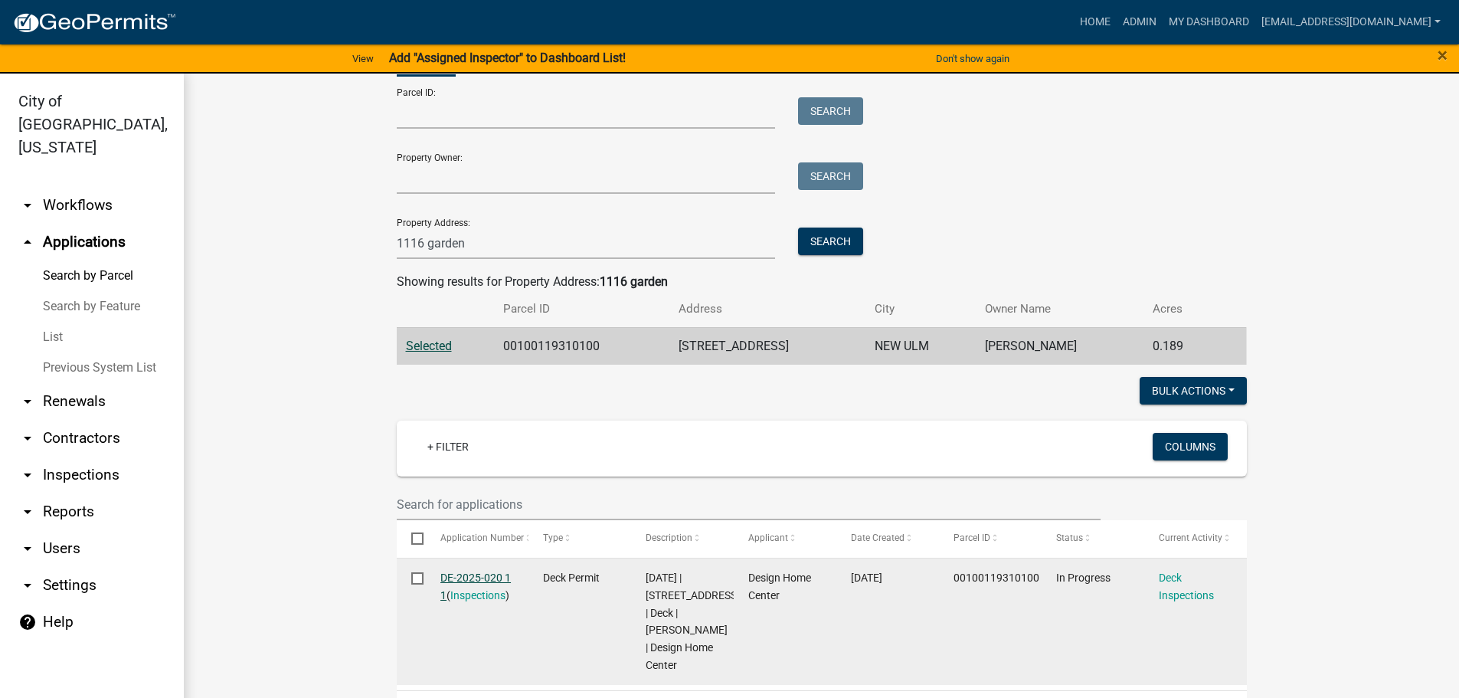
click at [468, 577] on link "DE-2025-020 1 1" at bounding box center [475, 586] width 70 height 30
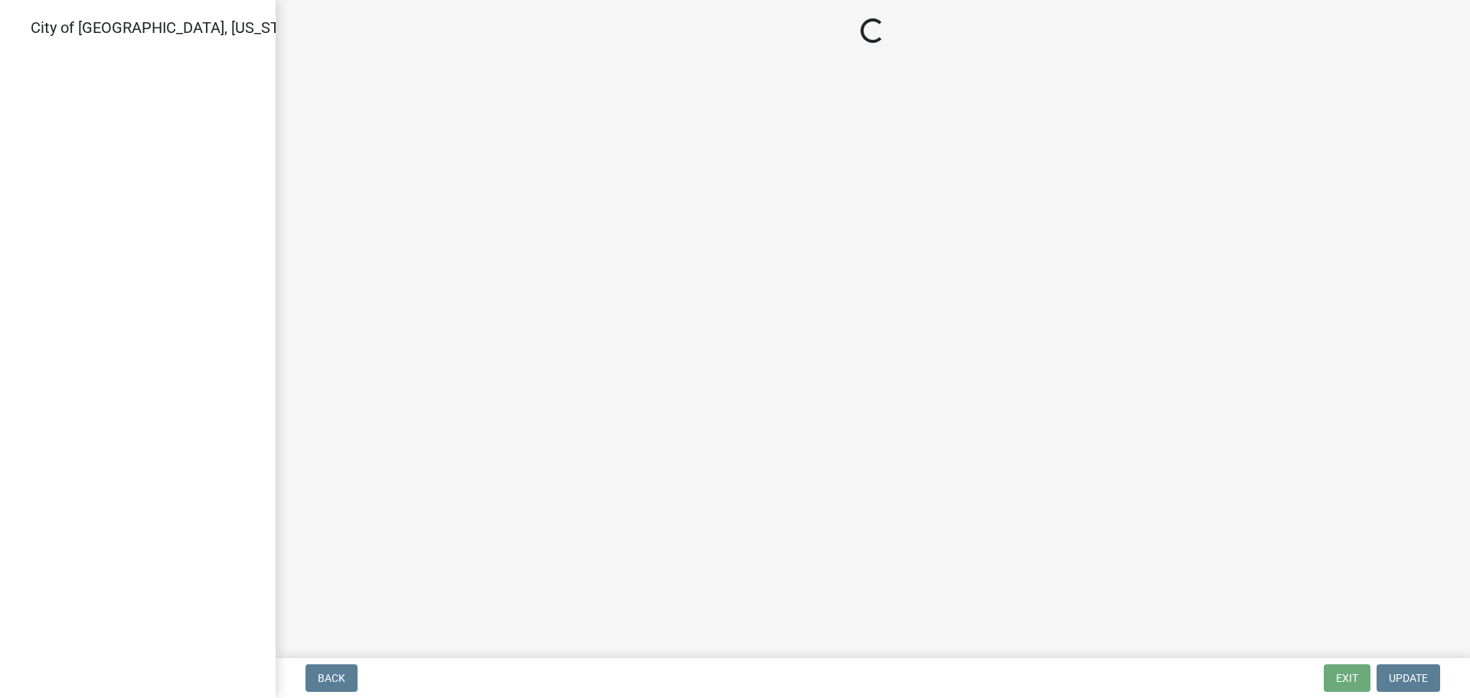
select select "805d55ac-e238-4e04-8f8e-acc067f36c3e"
